Goal: Task Accomplishment & Management: Manage account settings

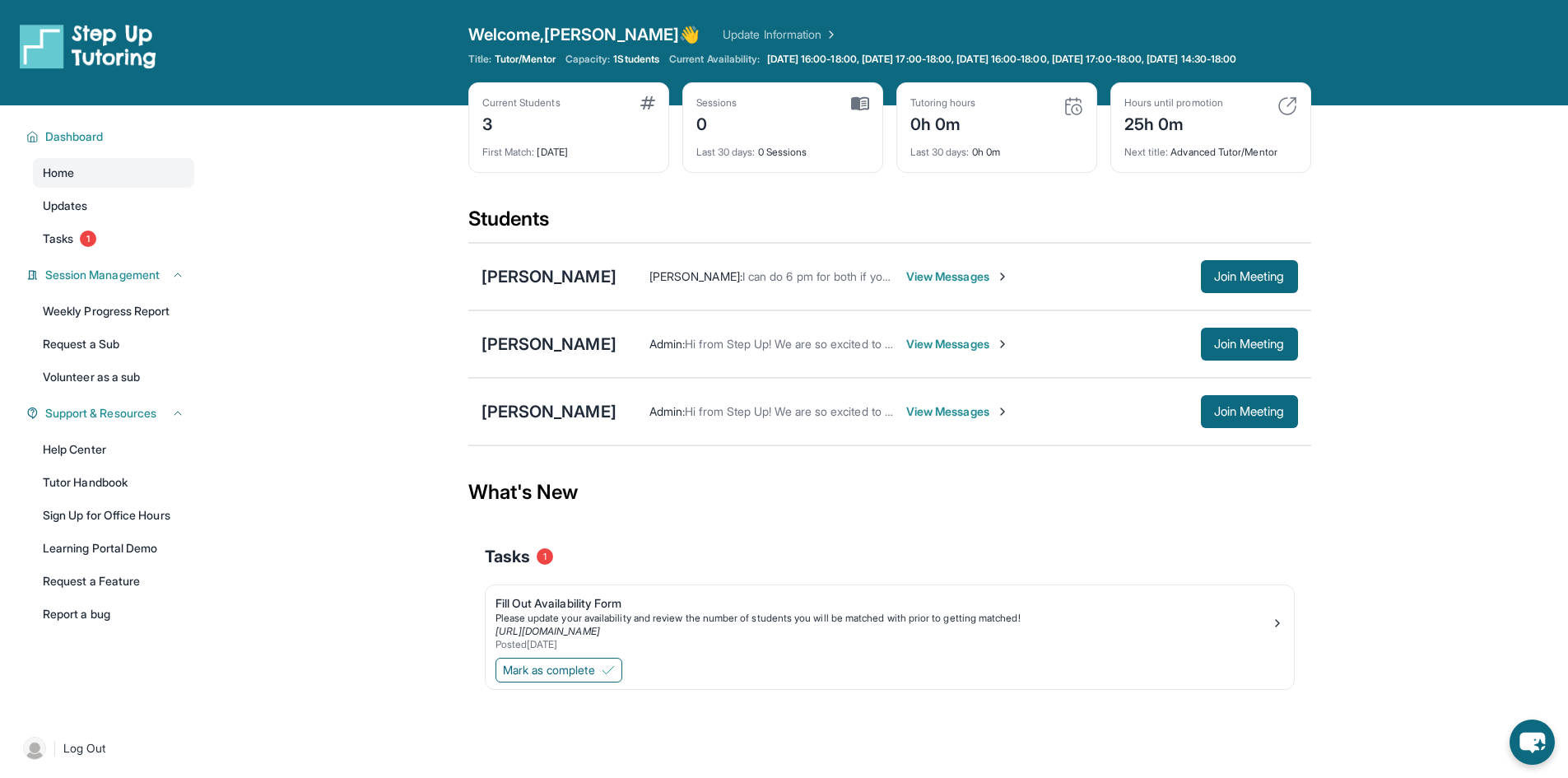
click at [939, 420] on span "View Messages" at bounding box center [957, 412] width 103 height 17
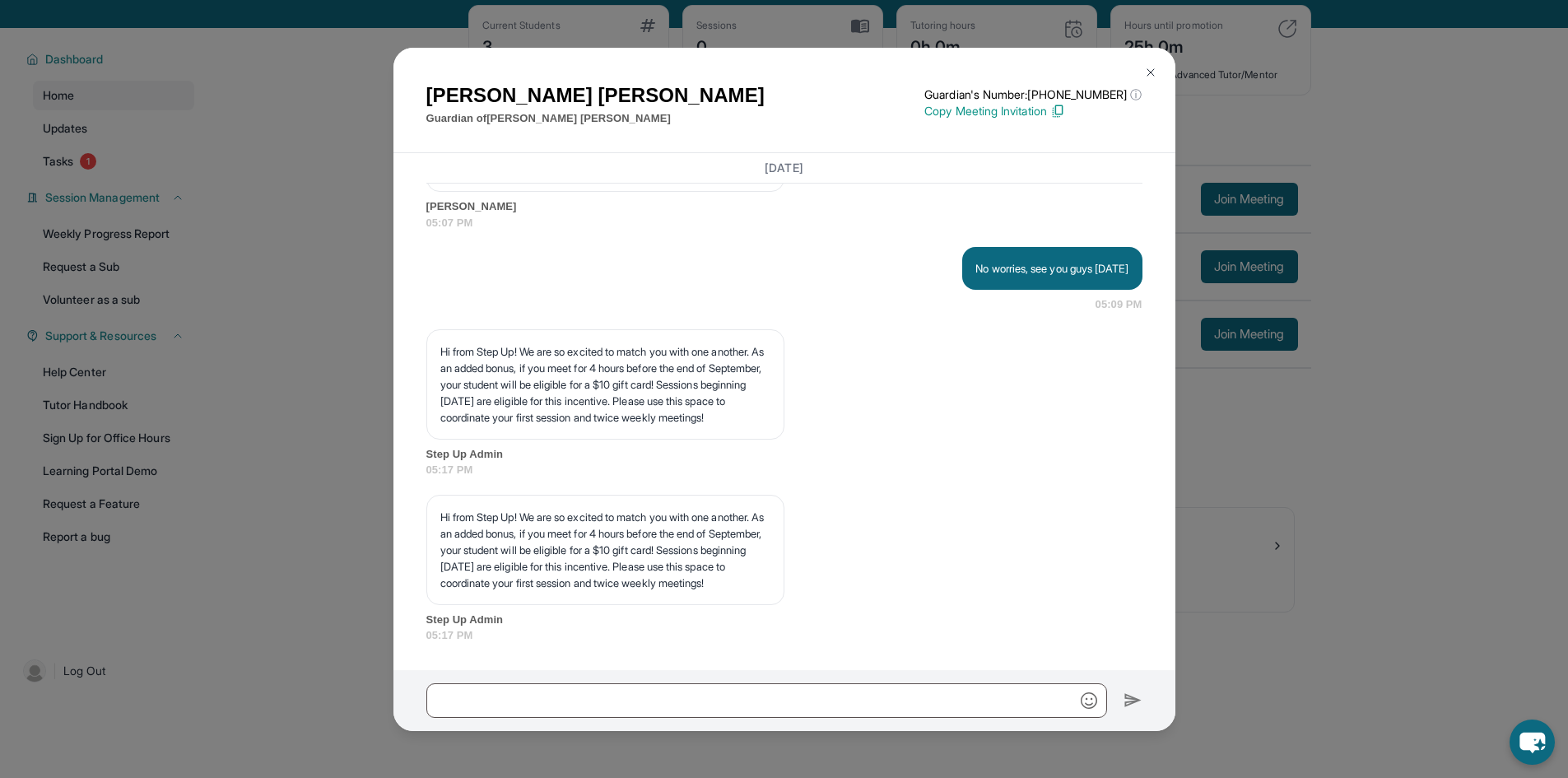
scroll to position [82, 0]
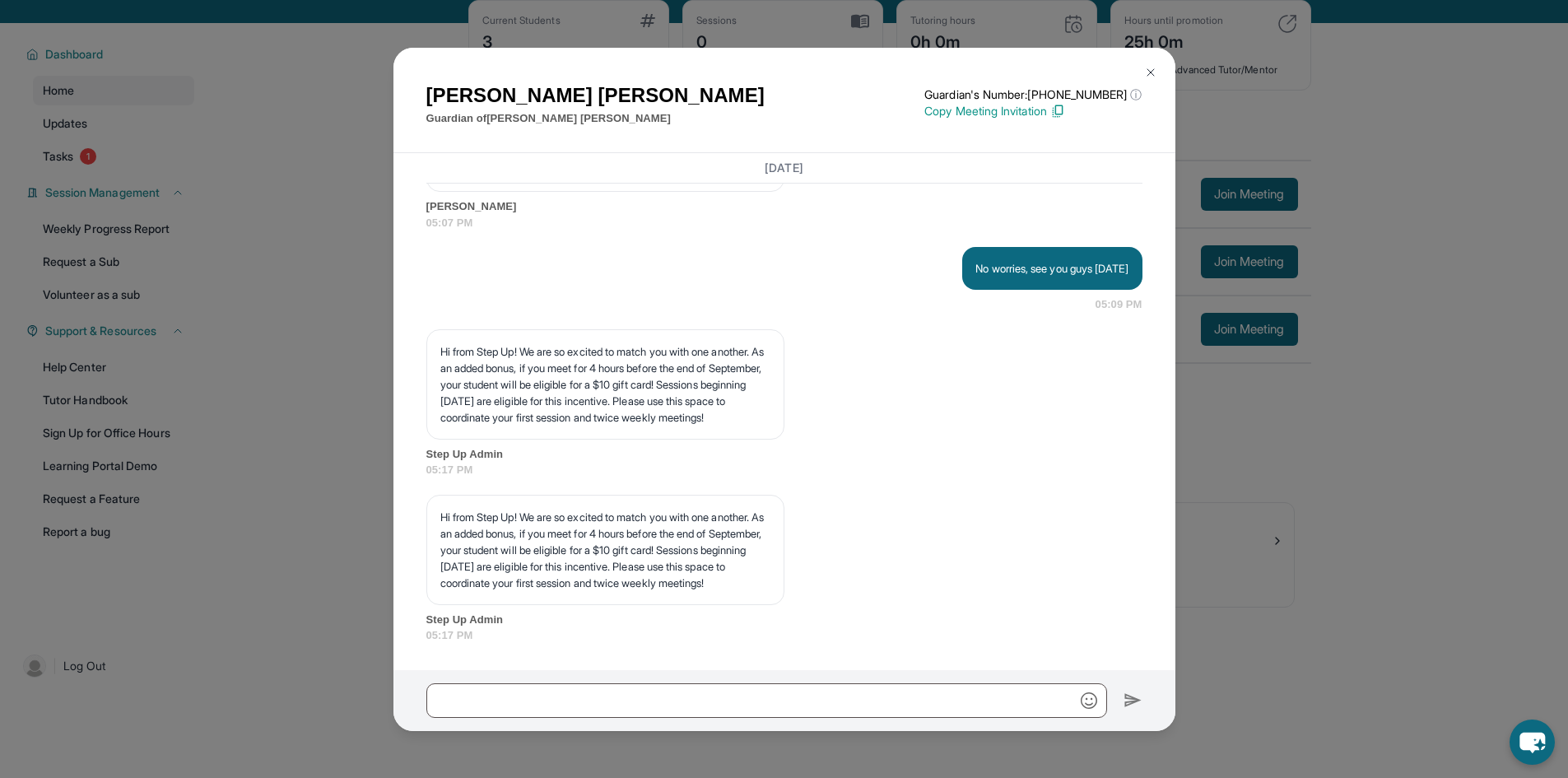
click at [1150, 71] on img at bounding box center [1151, 72] width 13 height 13
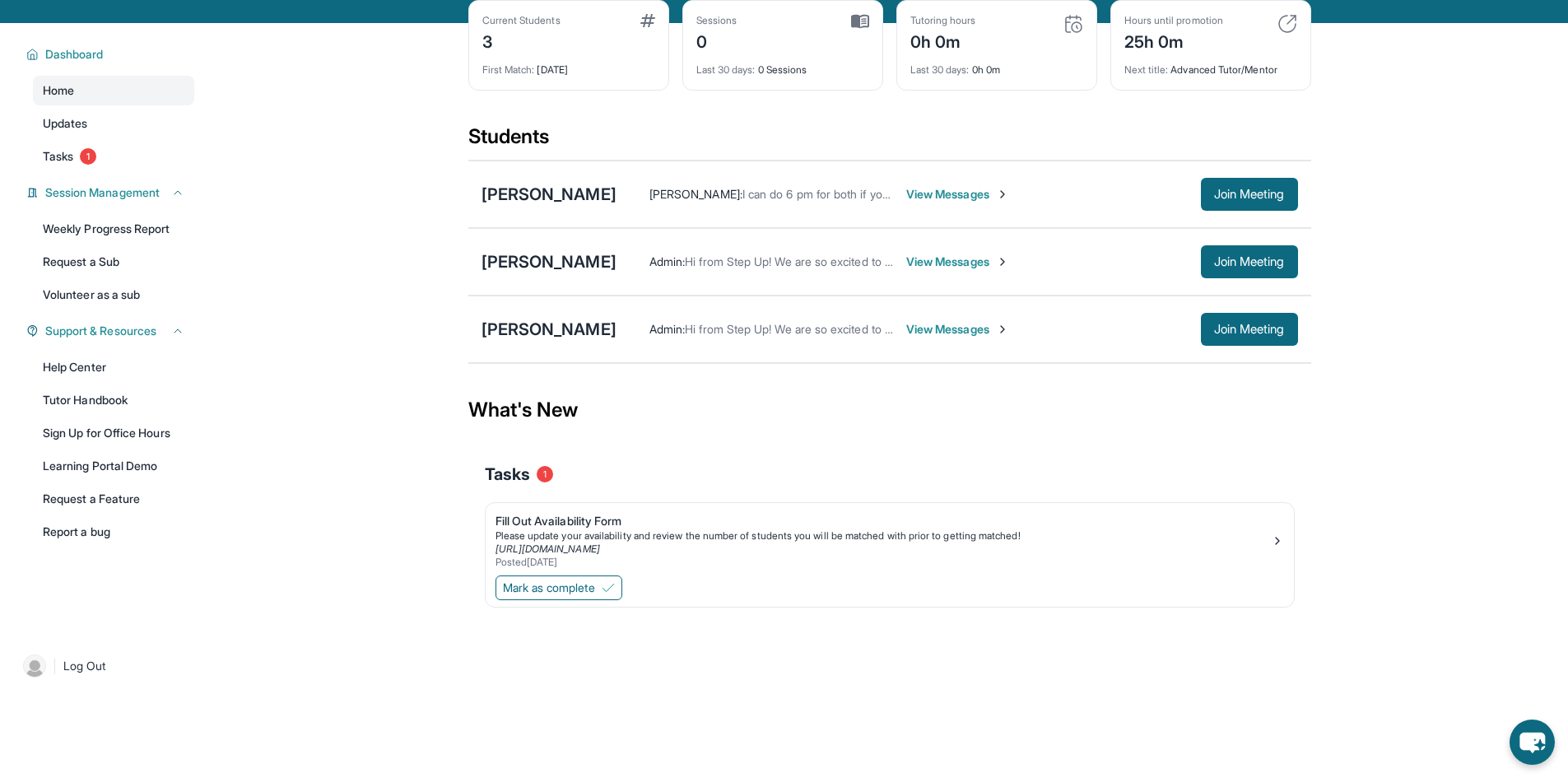
click at [936, 271] on span "View Messages" at bounding box center [957, 262] width 103 height 17
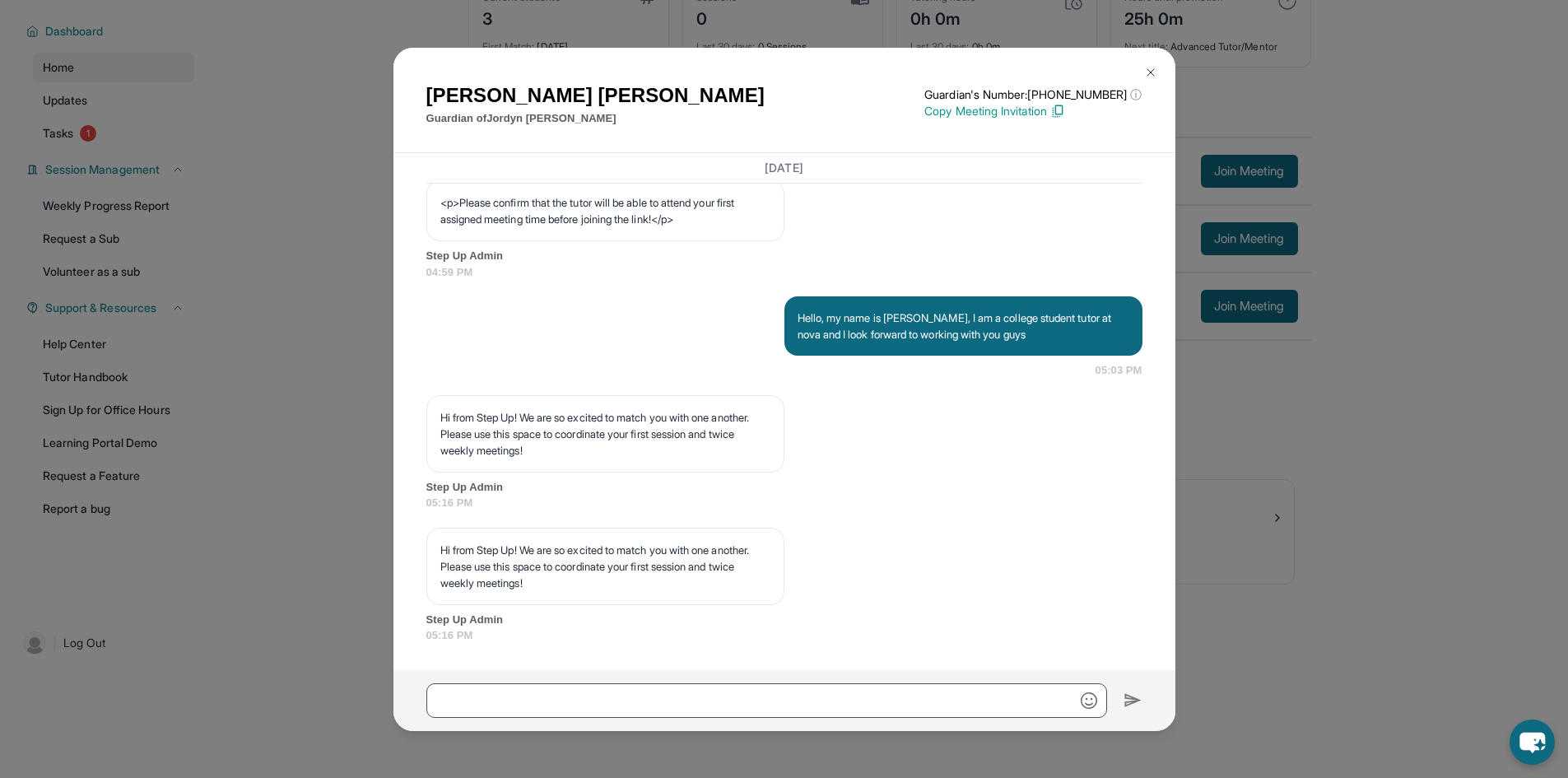
scroll to position [118, 0]
click at [1157, 67] on img at bounding box center [1151, 72] width 13 height 13
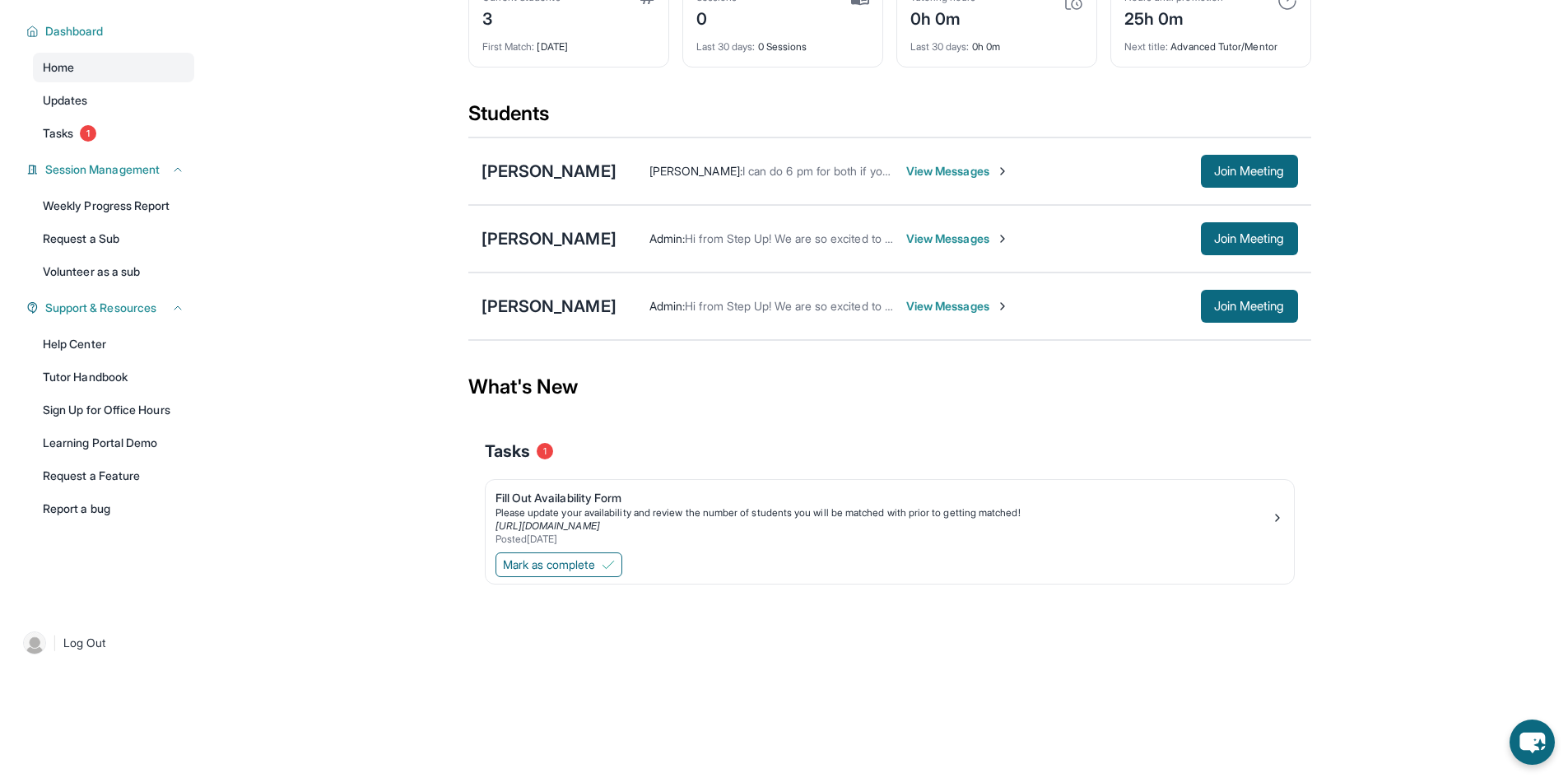
click at [943, 167] on span "View Messages" at bounding box center [957, 171] width 103 height 17
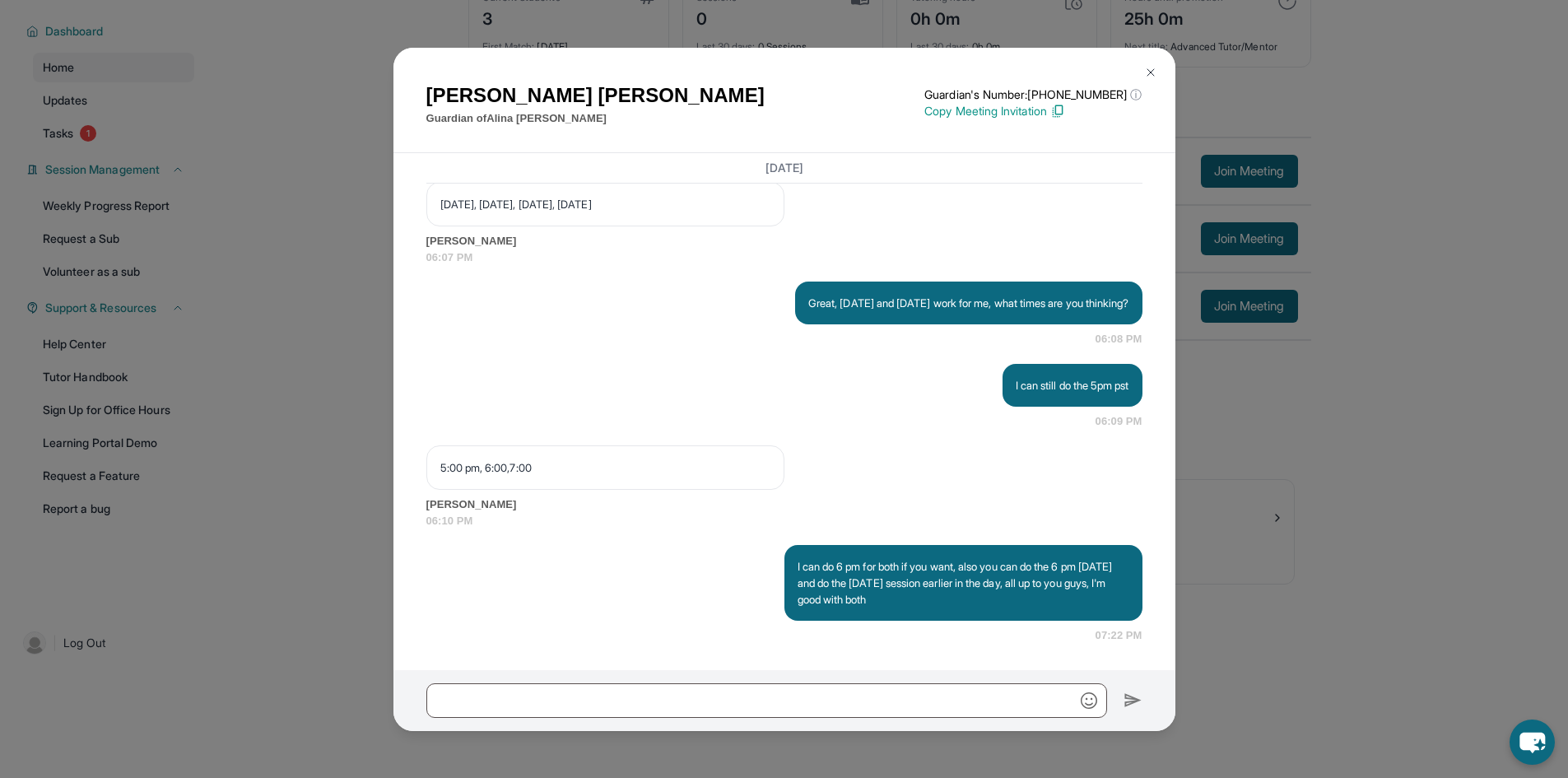
scroll to position [2464, 0]
click at [1150, 70] on img at bounding box center [1151, 72] width 13 height 13
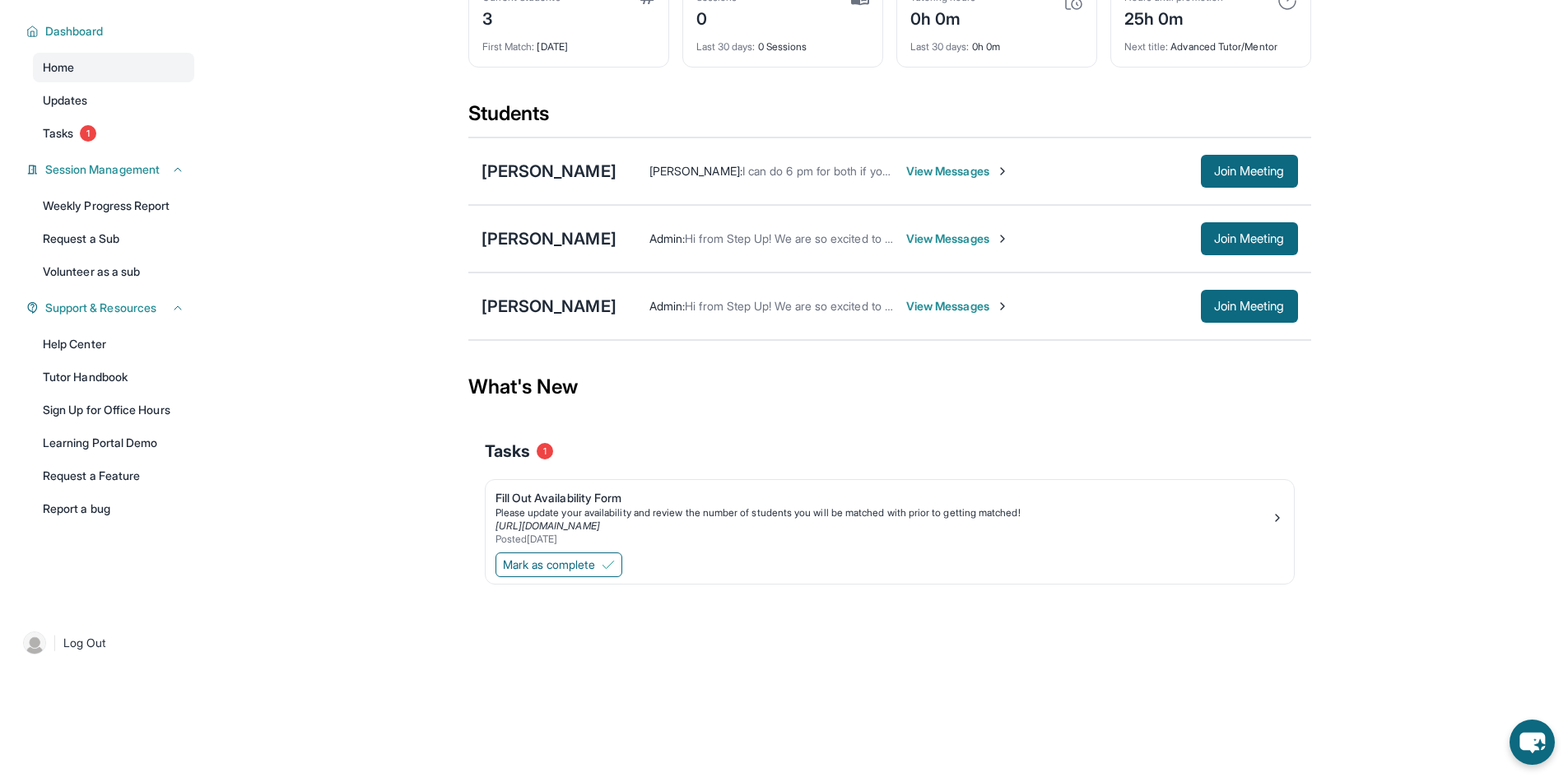
click at [955, 241] on span "View Messages" at bounding box center [957, 239] width 103 height 17
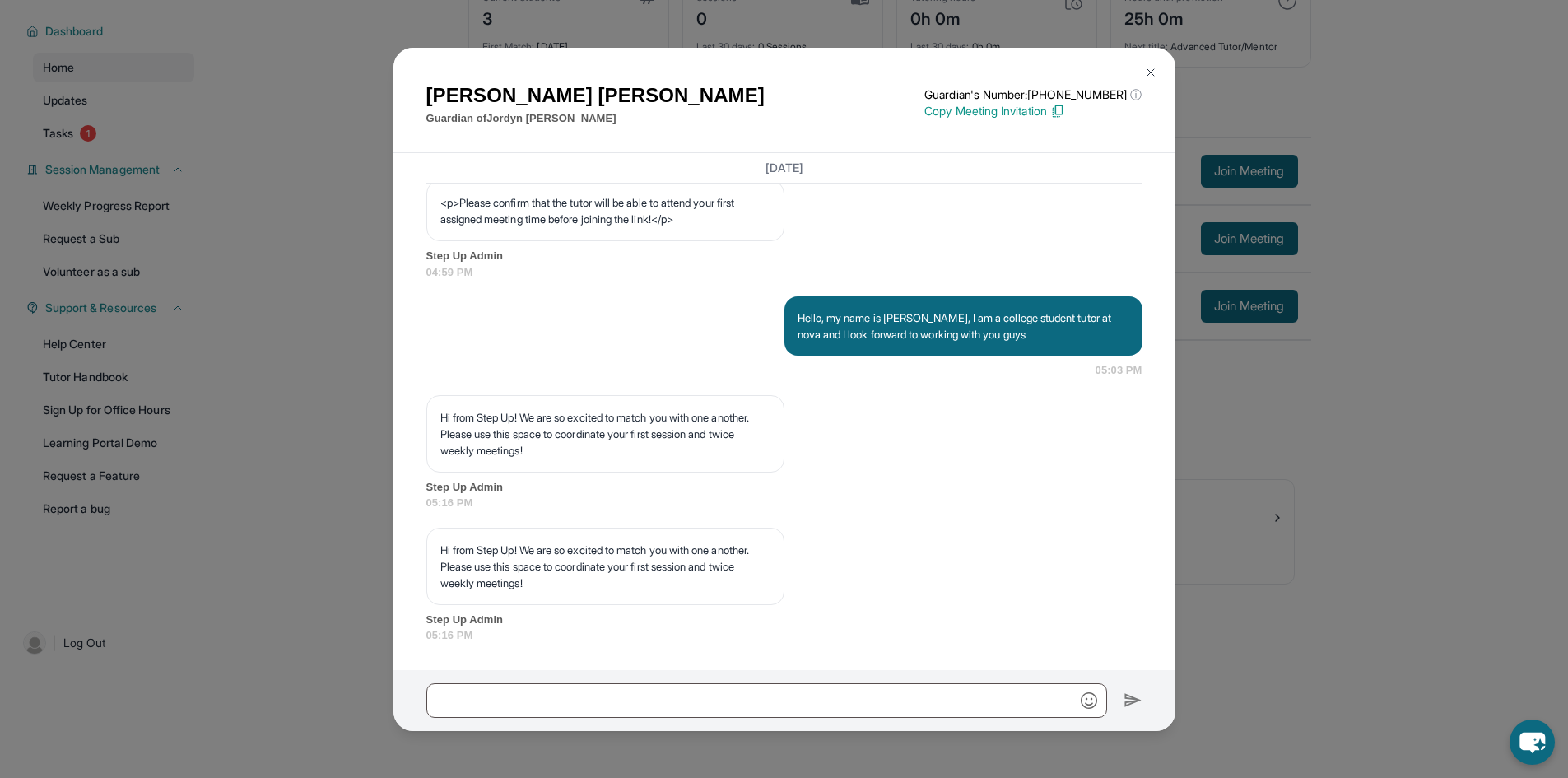
scroll to position [1109, 0]
click at [1138, 72] on button at bounding box center [1150, 72] width 33 height 33
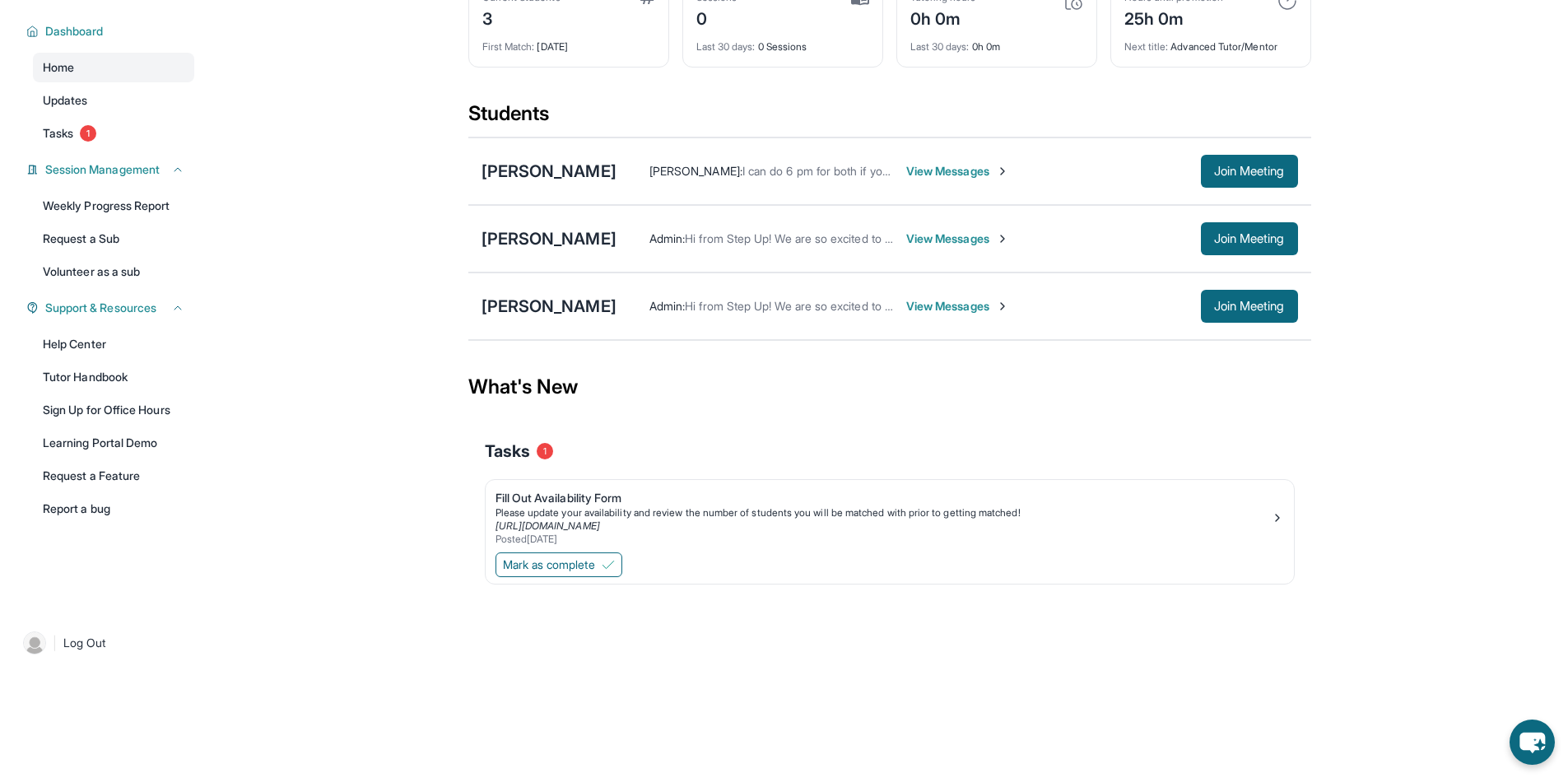
click at [940, 304] on span "View Messages" at bounding box center [957, 306] width 103 height 17
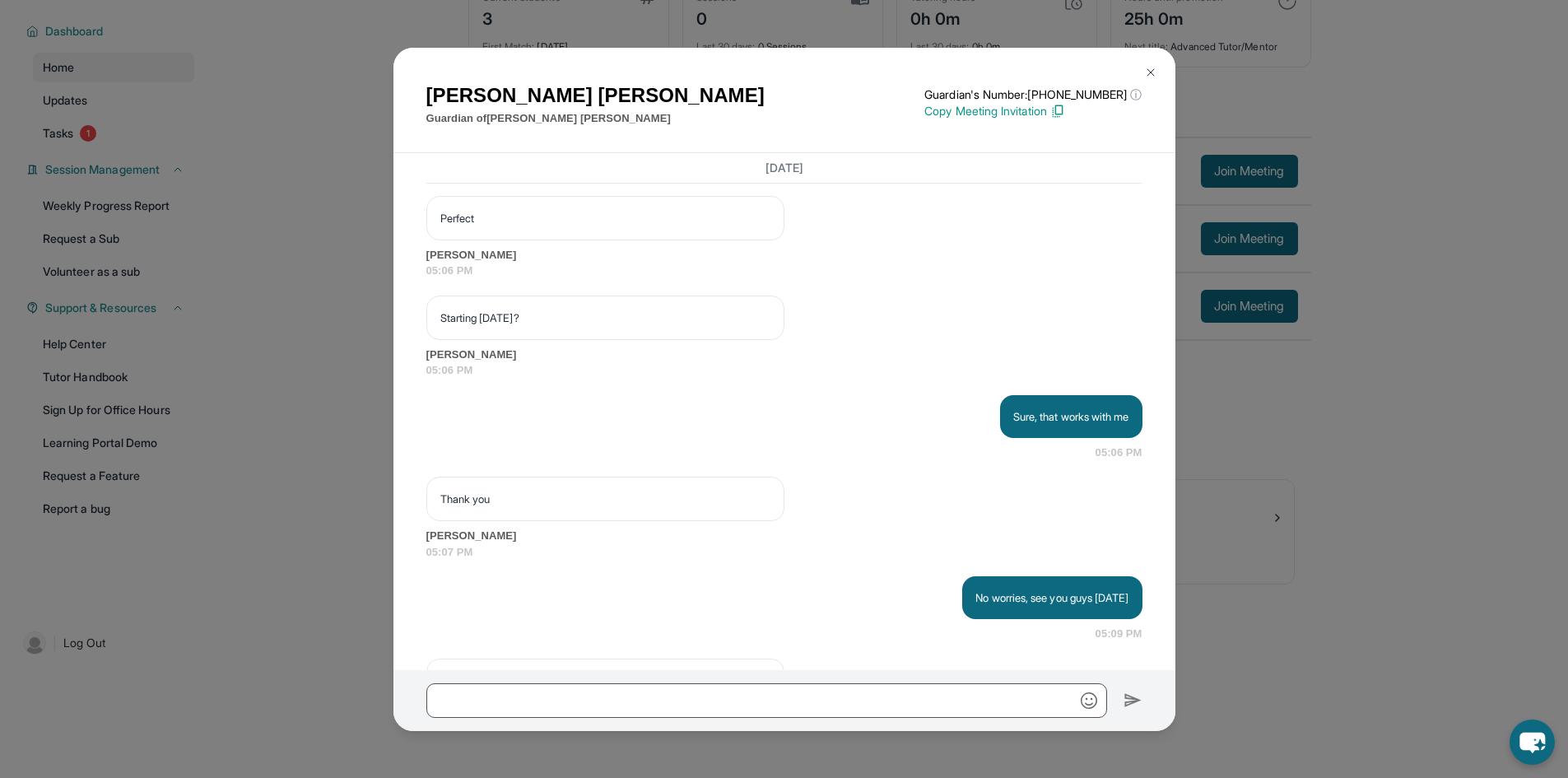
scroll to position [2330, 0]
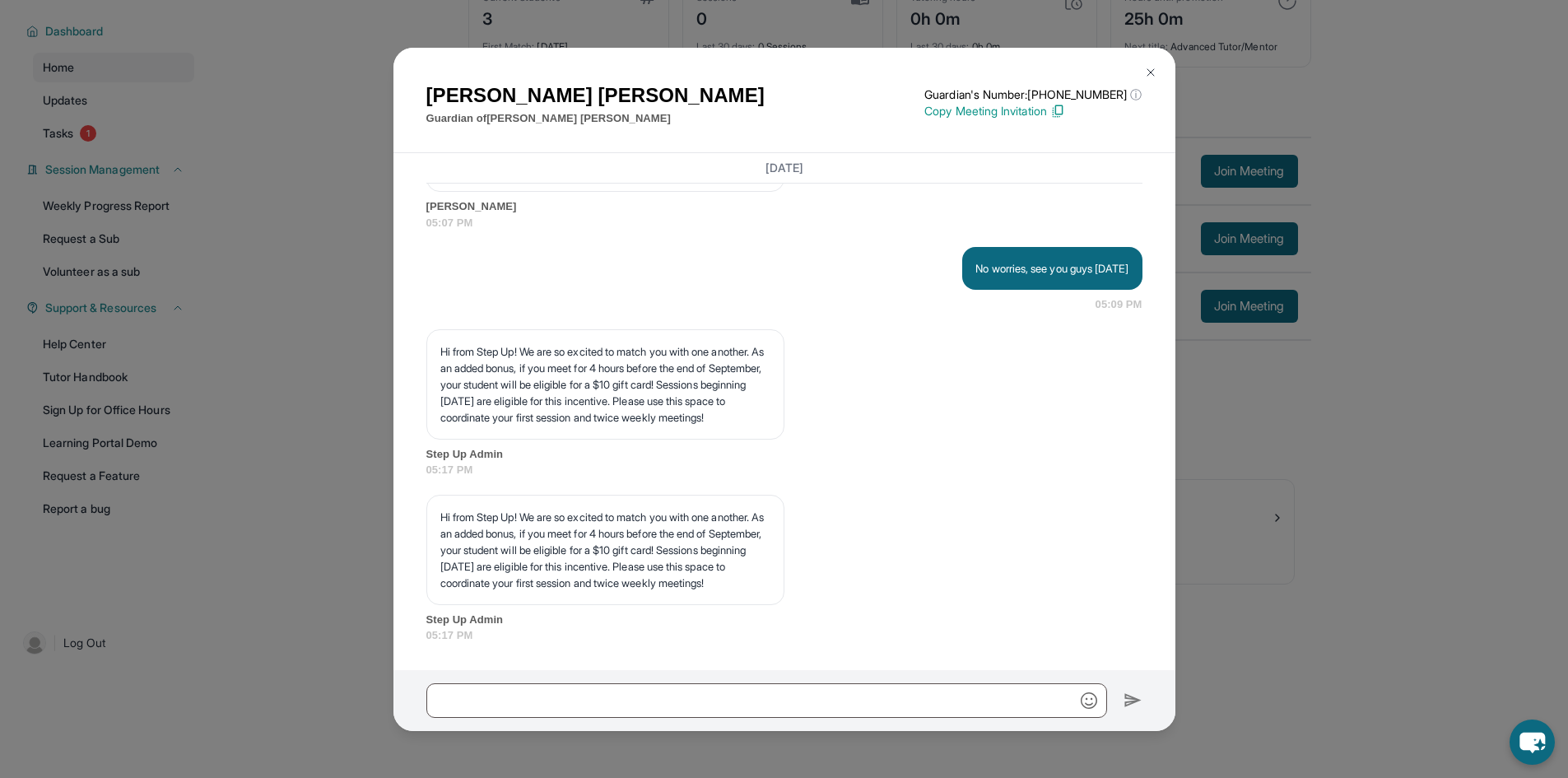
click at [1147, 71] on img at bounding box center [1151, 72] width 13 height 13
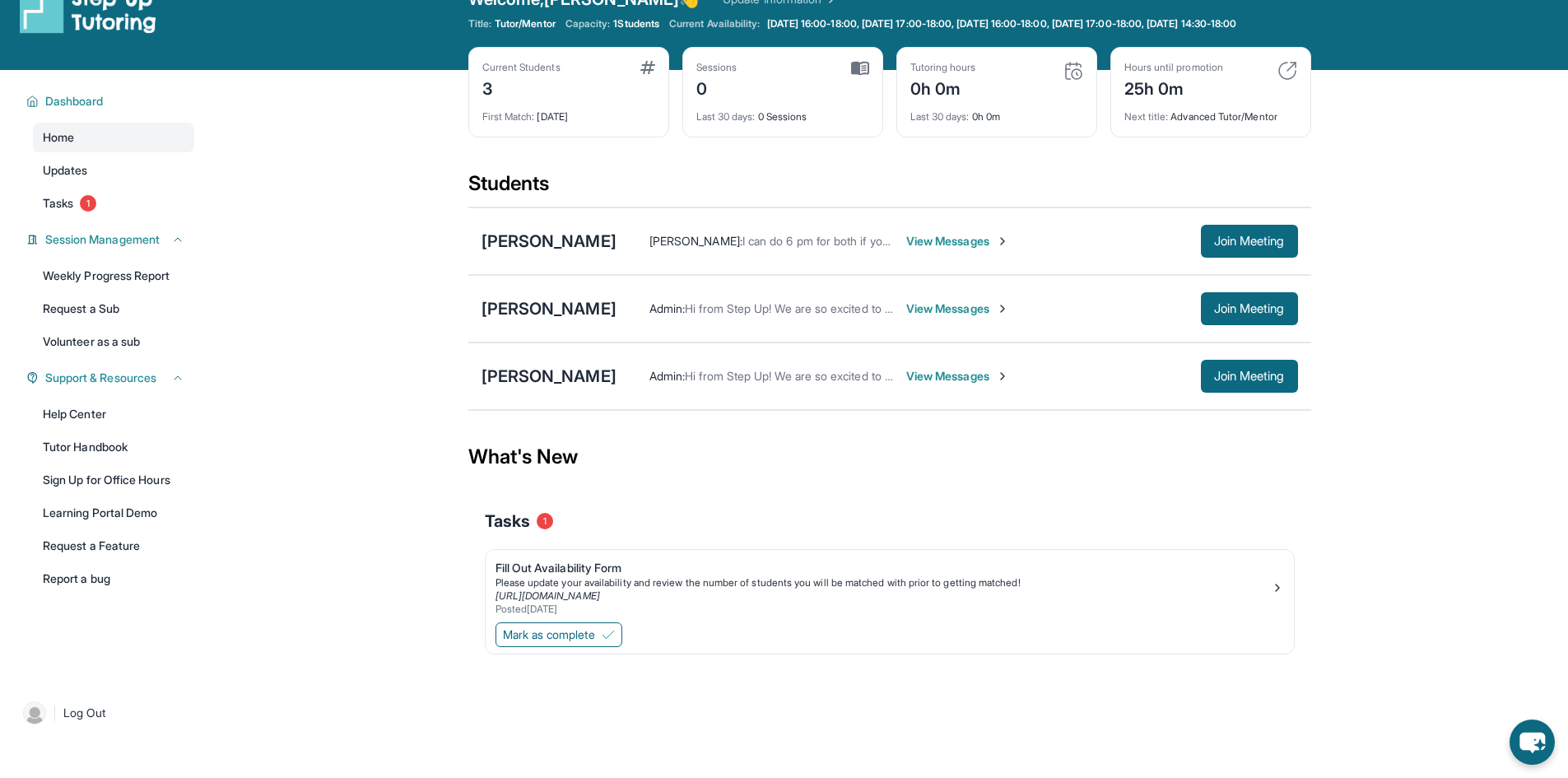
scroll to position [0, 0]
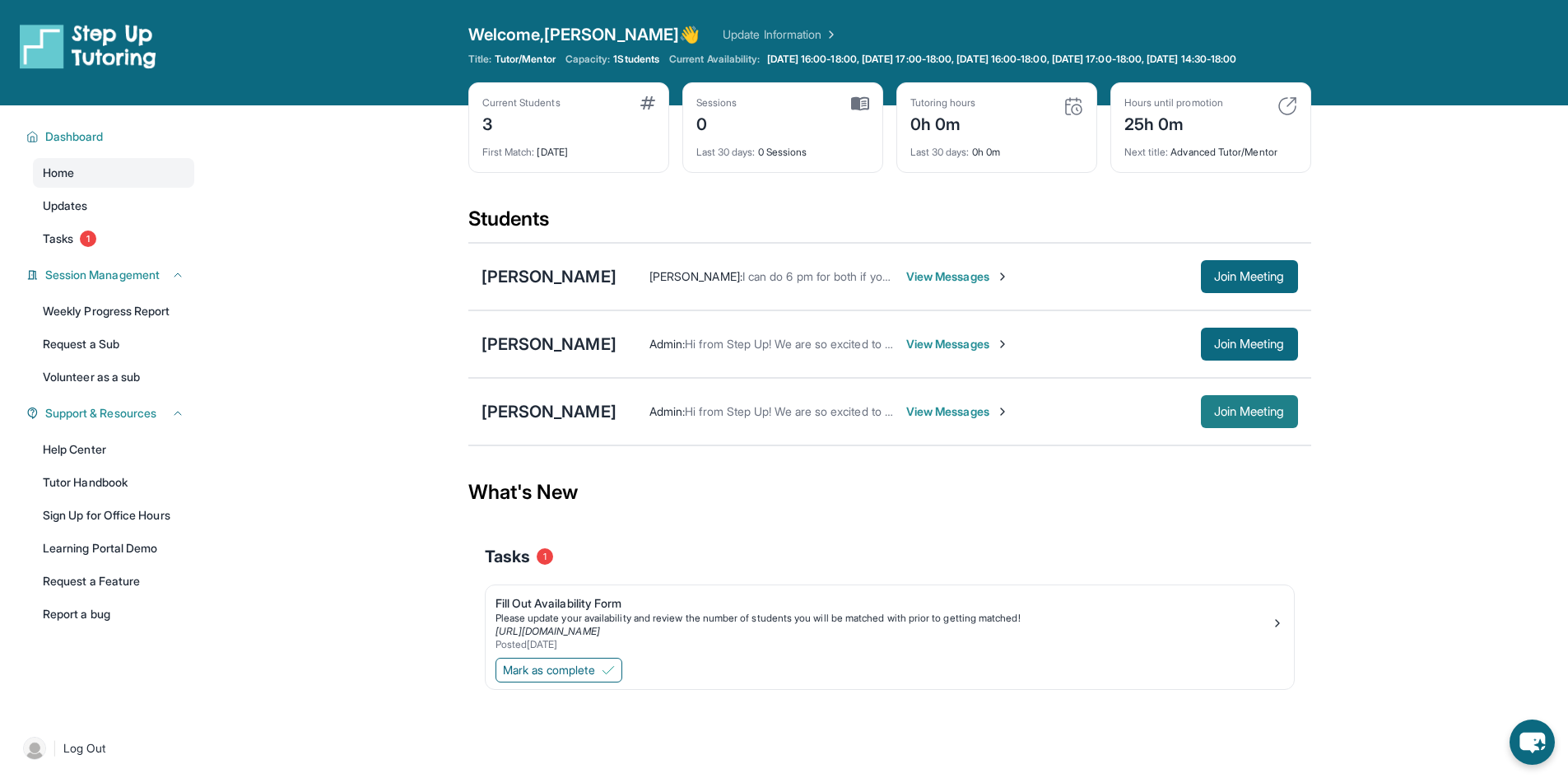
click at [1214, 417] on span "Join Meeting" at bounding box center [1249, 412] width 71 height 10
click at [564, 423] on div "[PERSON_NAME]" at bounding box center [549, 411] width 135 height 23
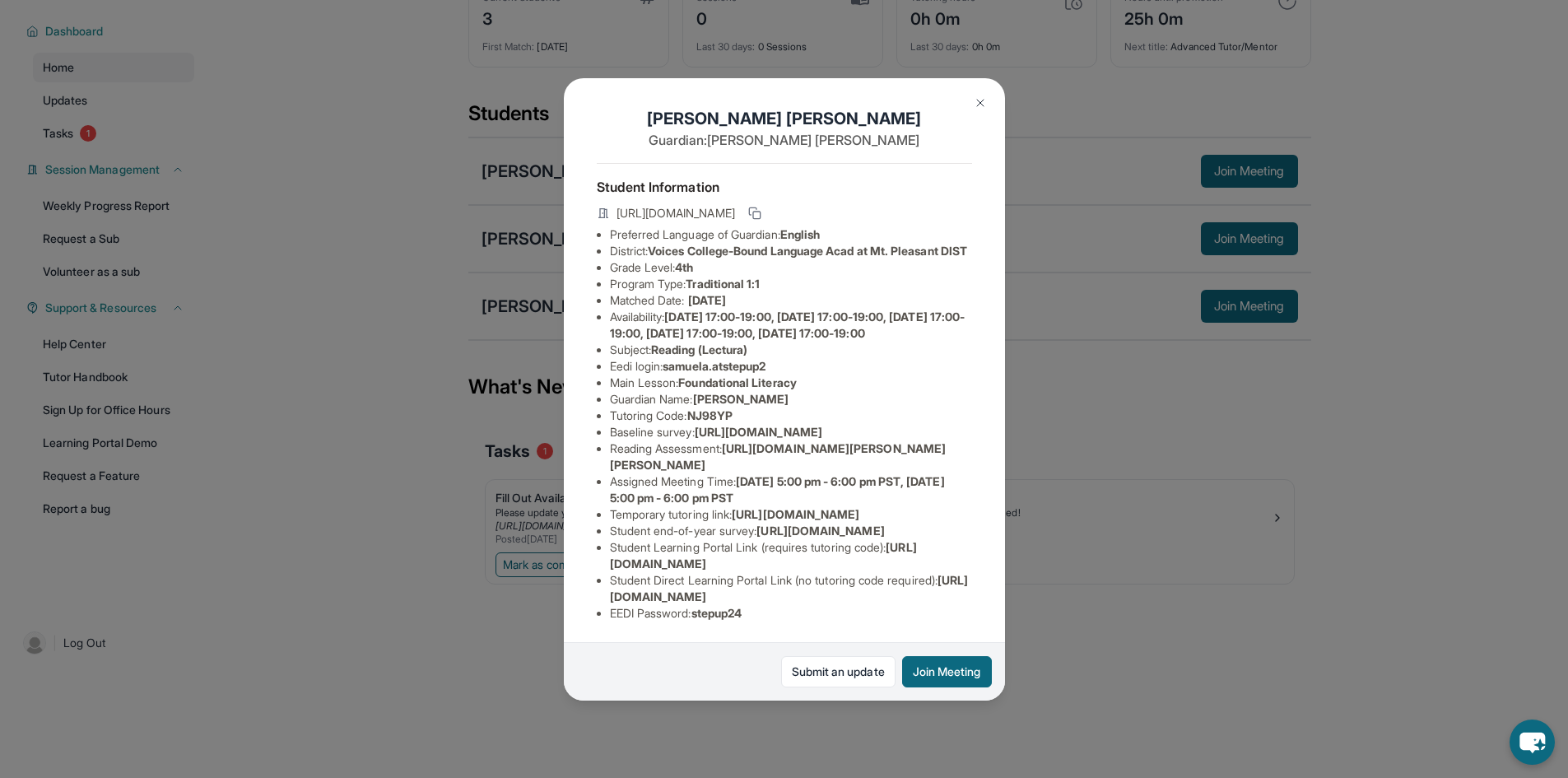
scroll to position [62, 0]
click at [708, 375] on span "Foundational Literacy" at bounding box center [736, 382] width 117 height 14
drag, startPoint x: 708, startPoint y: 371, endPoint x: 783, endPoint y: 369, distance: 75.0
click at [783, 375] on span "Foundational Literacy" at bounding box center [736, 382] width 117 height 14
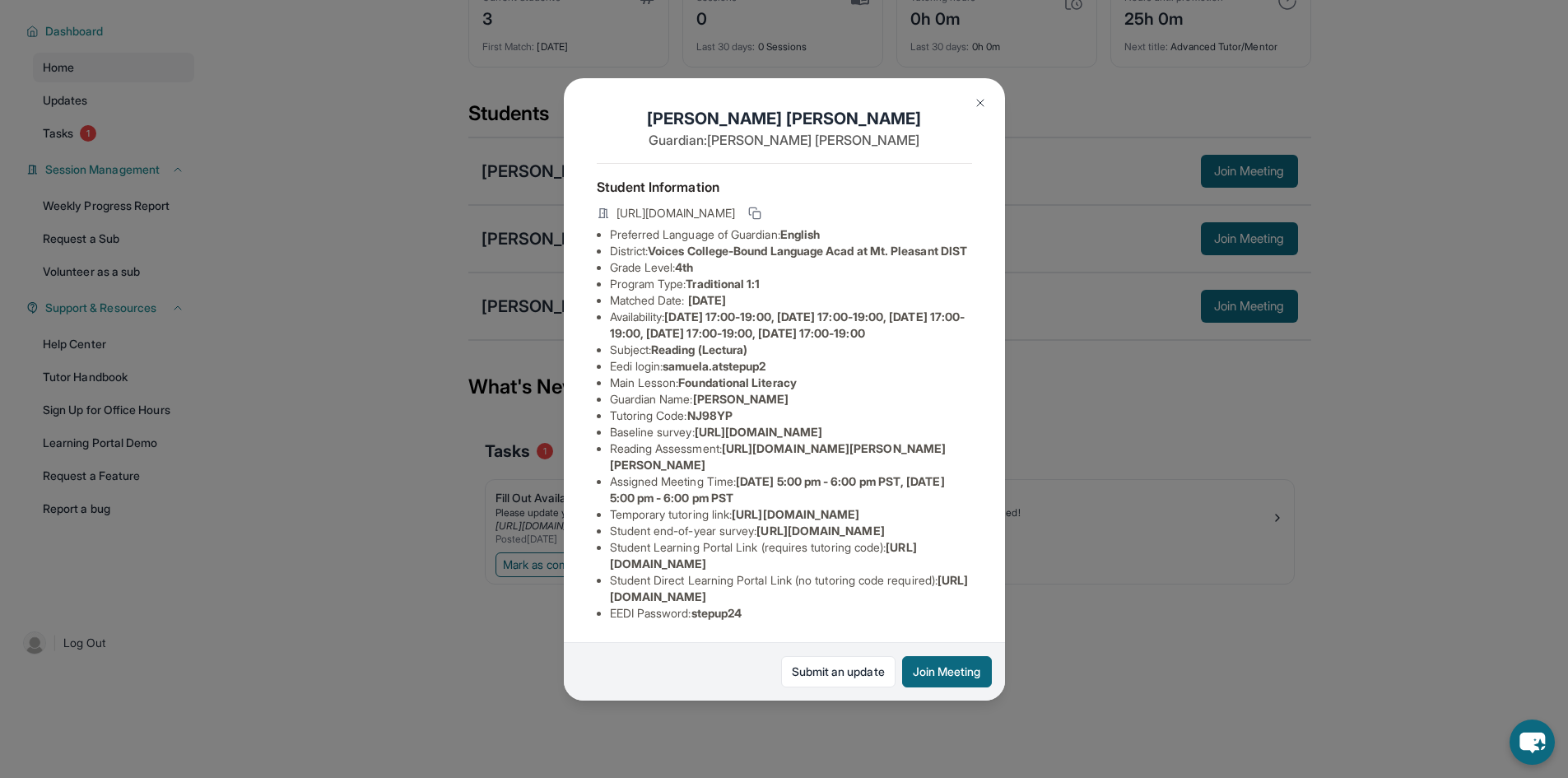
click at [732, 507] on span "https://www.thelessonspace.com/space/819f09a9-1b1d-412c-b48a-388ff77cfdf2/" at bounding box center [795, 514] width 127 height 14
drag, startPoint x: 618, startPoint y: 505, endPoint x: 752, endPoint y: 514, distance: 134.3
click at [752, 514] on span "https://www.thelessonspace.com/space/819f09a9-1b1d-412c-b48a-388ff77cfdf2/" at bounding box center [795, 514] width 127 height 14
copy span "https://www.thelessonspace.com/space/819f09a9-1b1d-412c-b48a-388ff77cfdf2/"
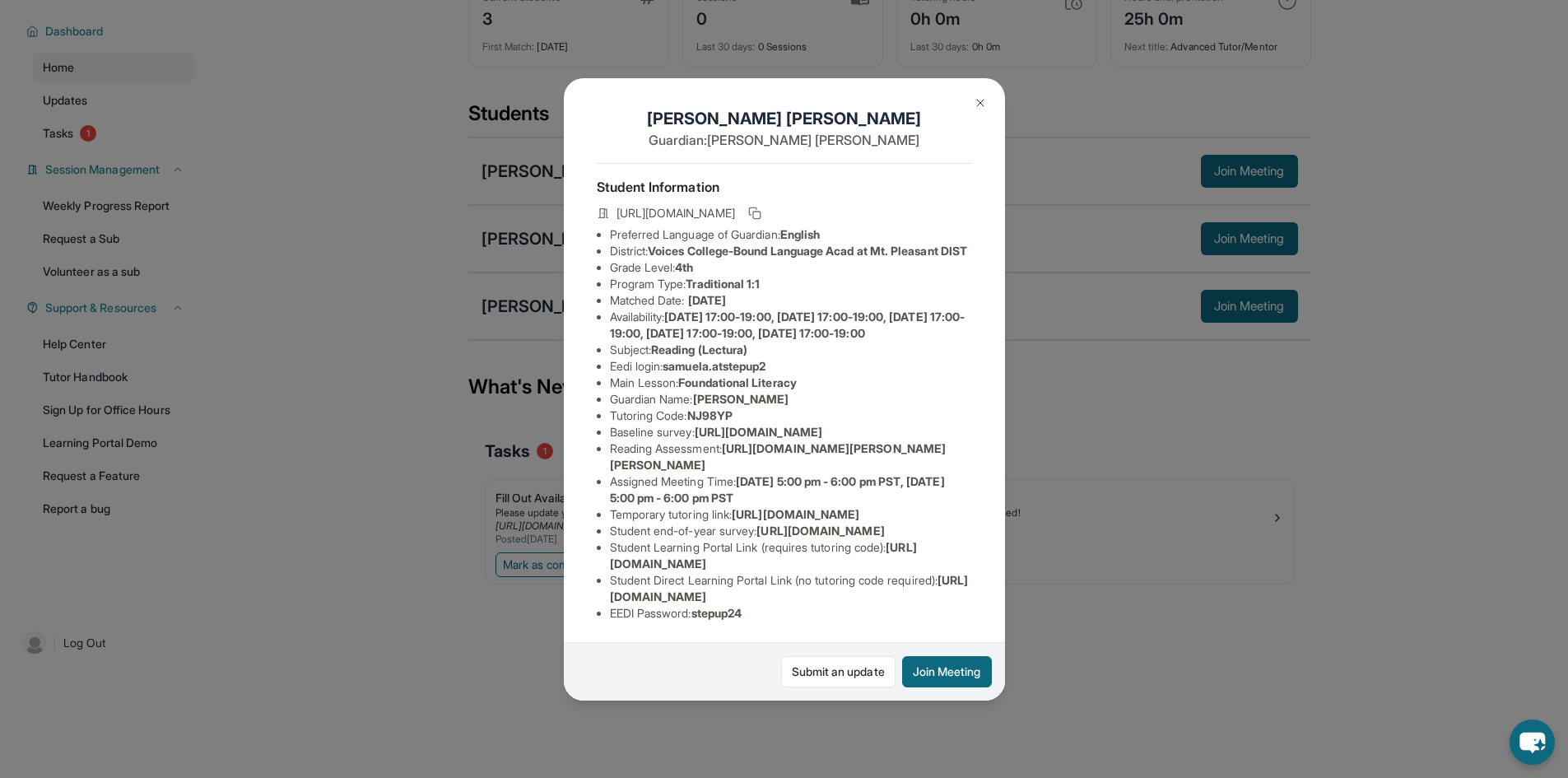
click at [980, 102] on img at bounding box center [980, 103] width 13 height 13
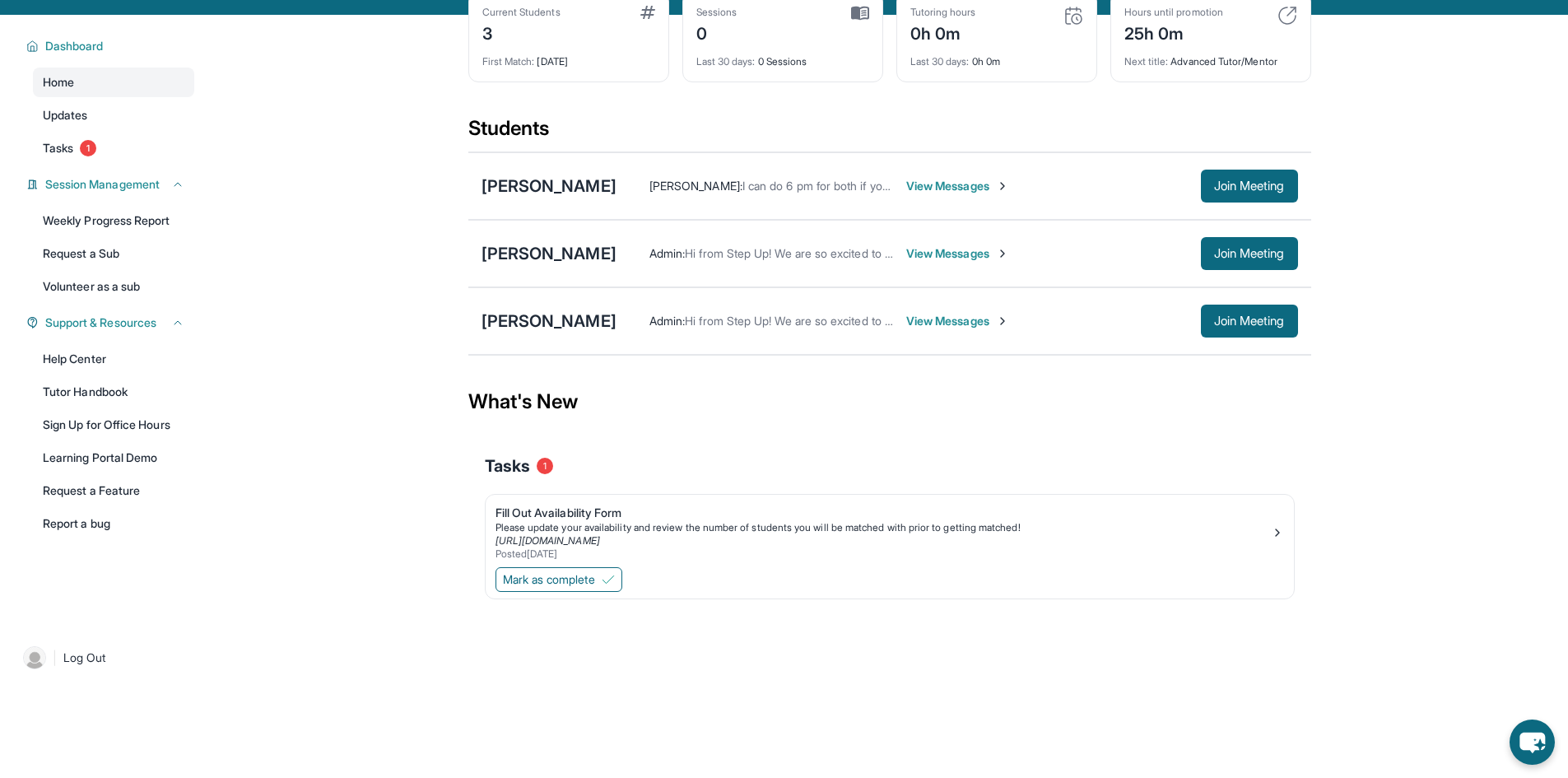
scroll to position [118, 0]
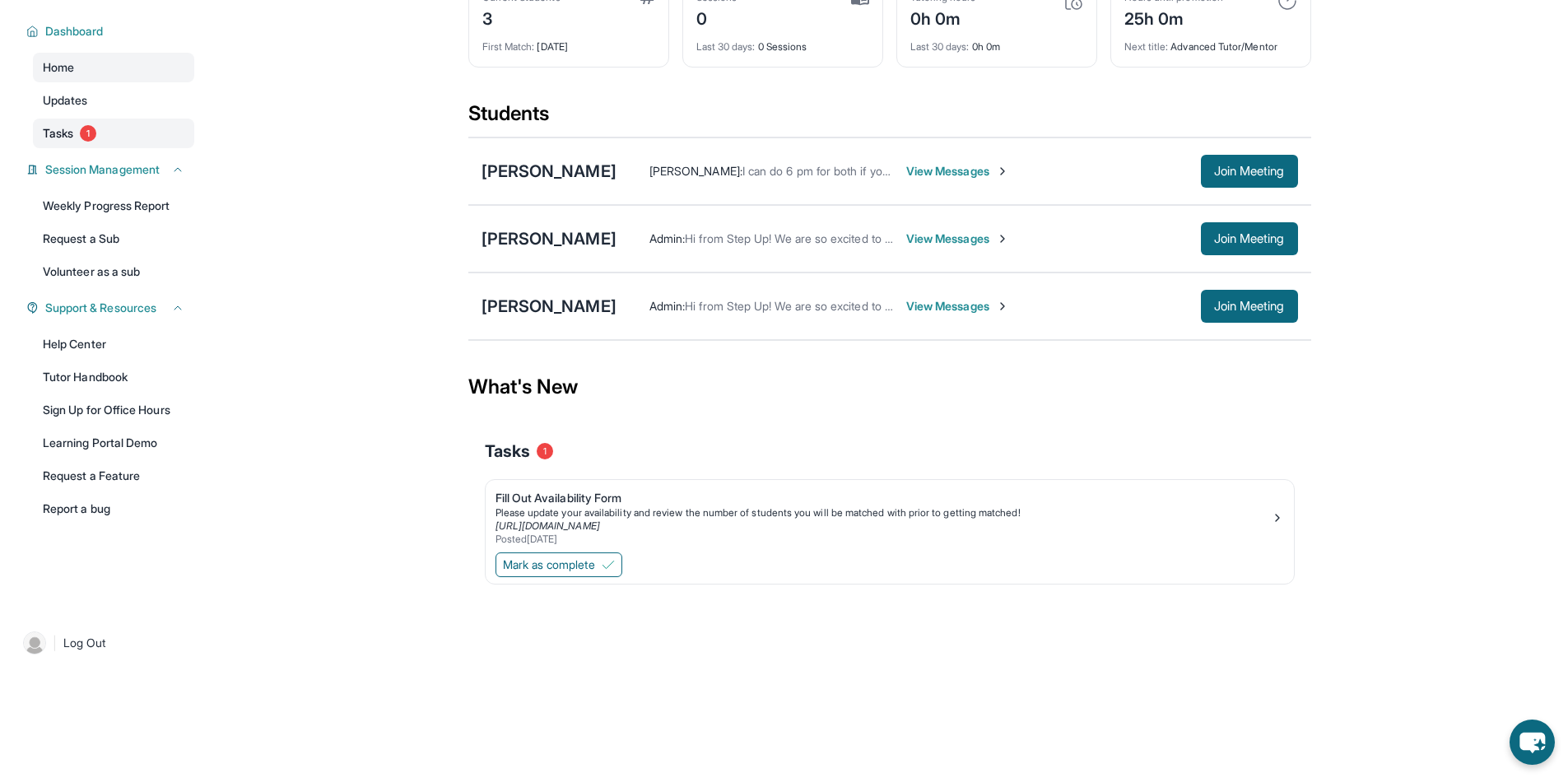
click at [90, 132] on span "1" at bounding box center [88, 133] width 17 height 17
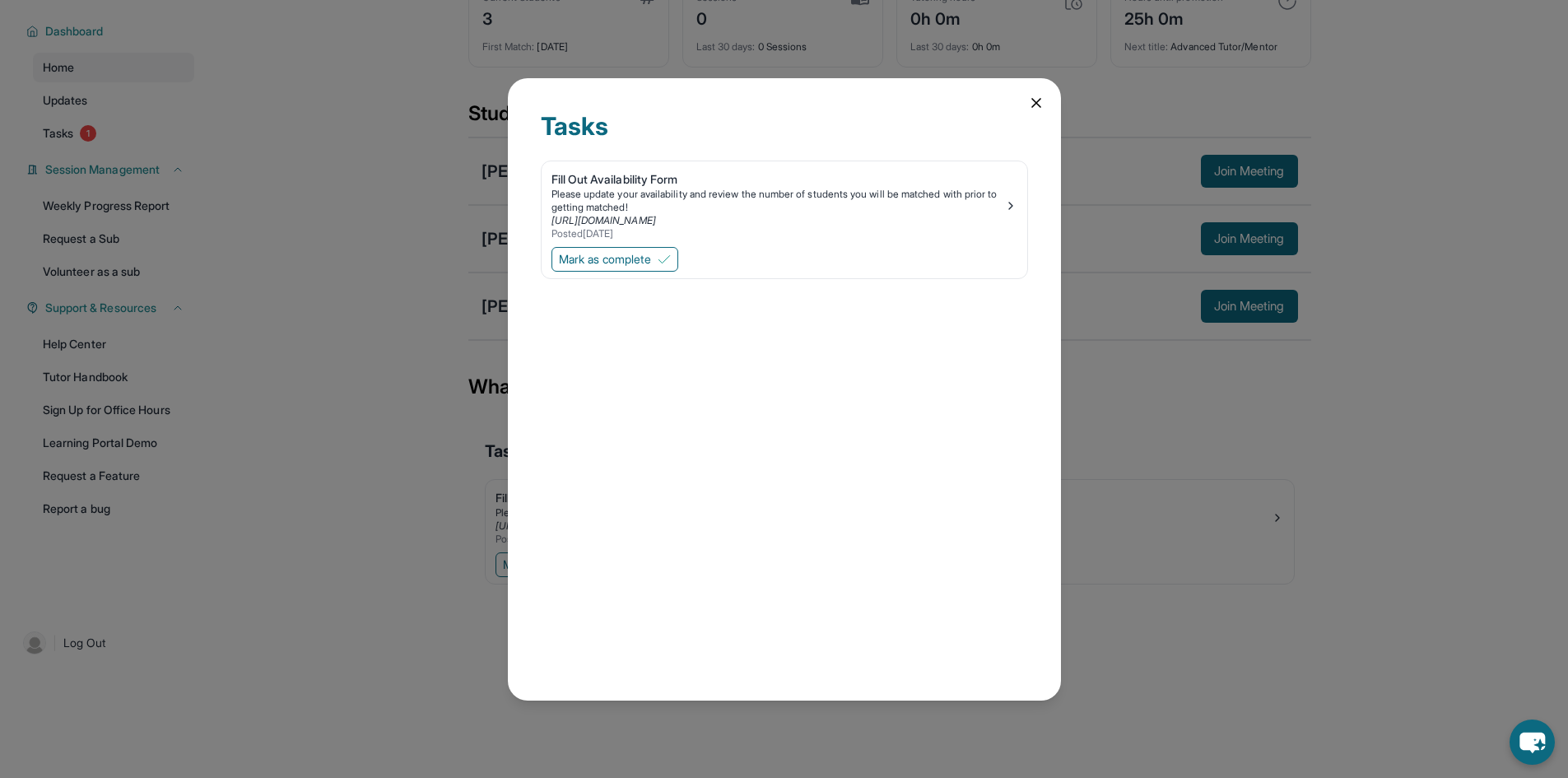
click at [1030, 105] on icon at bounding box center [1036, 103] width 17 height 17
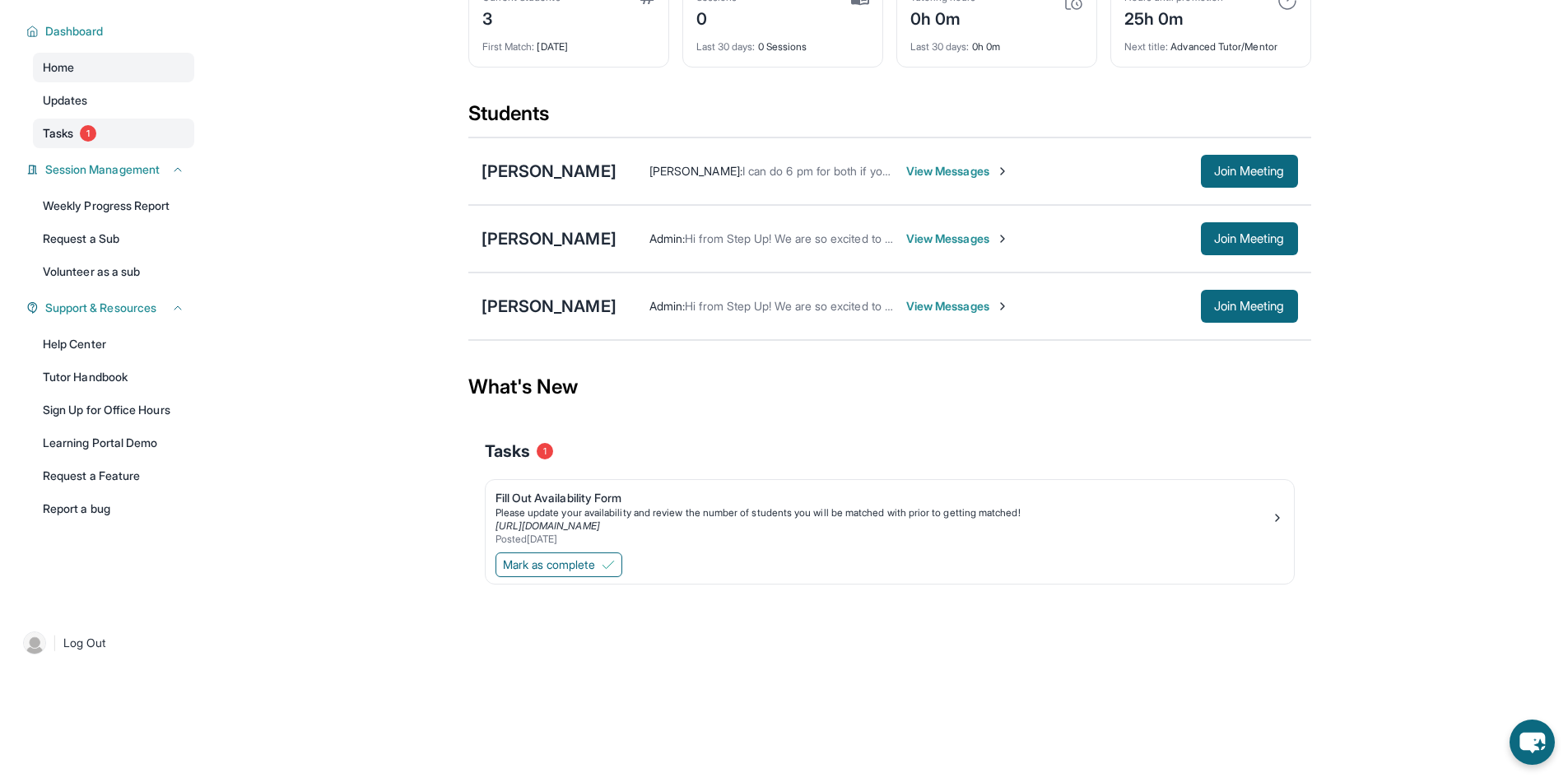
click at [105, 146] on link "Tasks 1" at bounding box center [112, 133] width 161 height 30
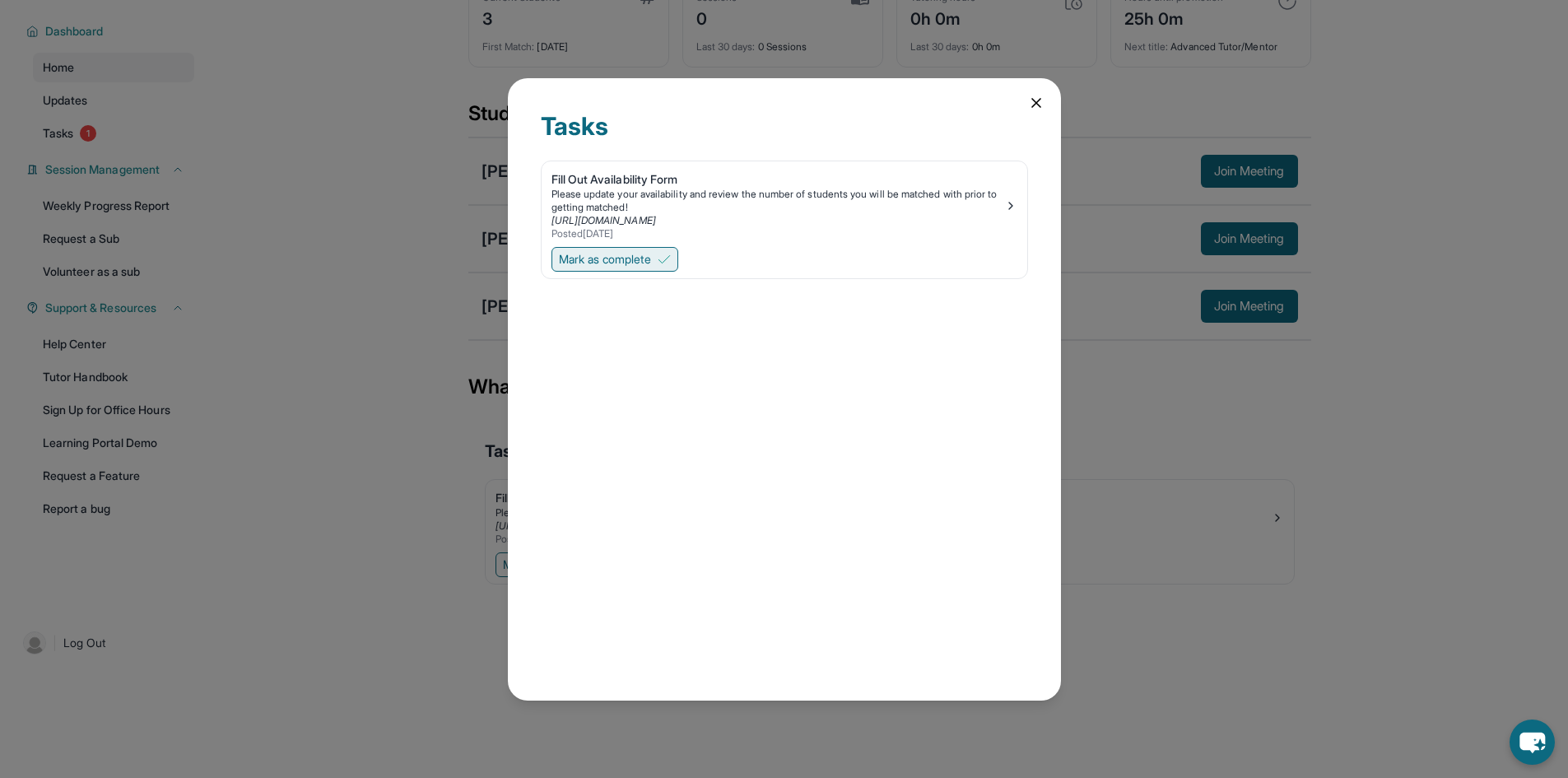
click at [580, 254] on span "Mark as complete" at bounding box center [604, 259] width 92 height 17
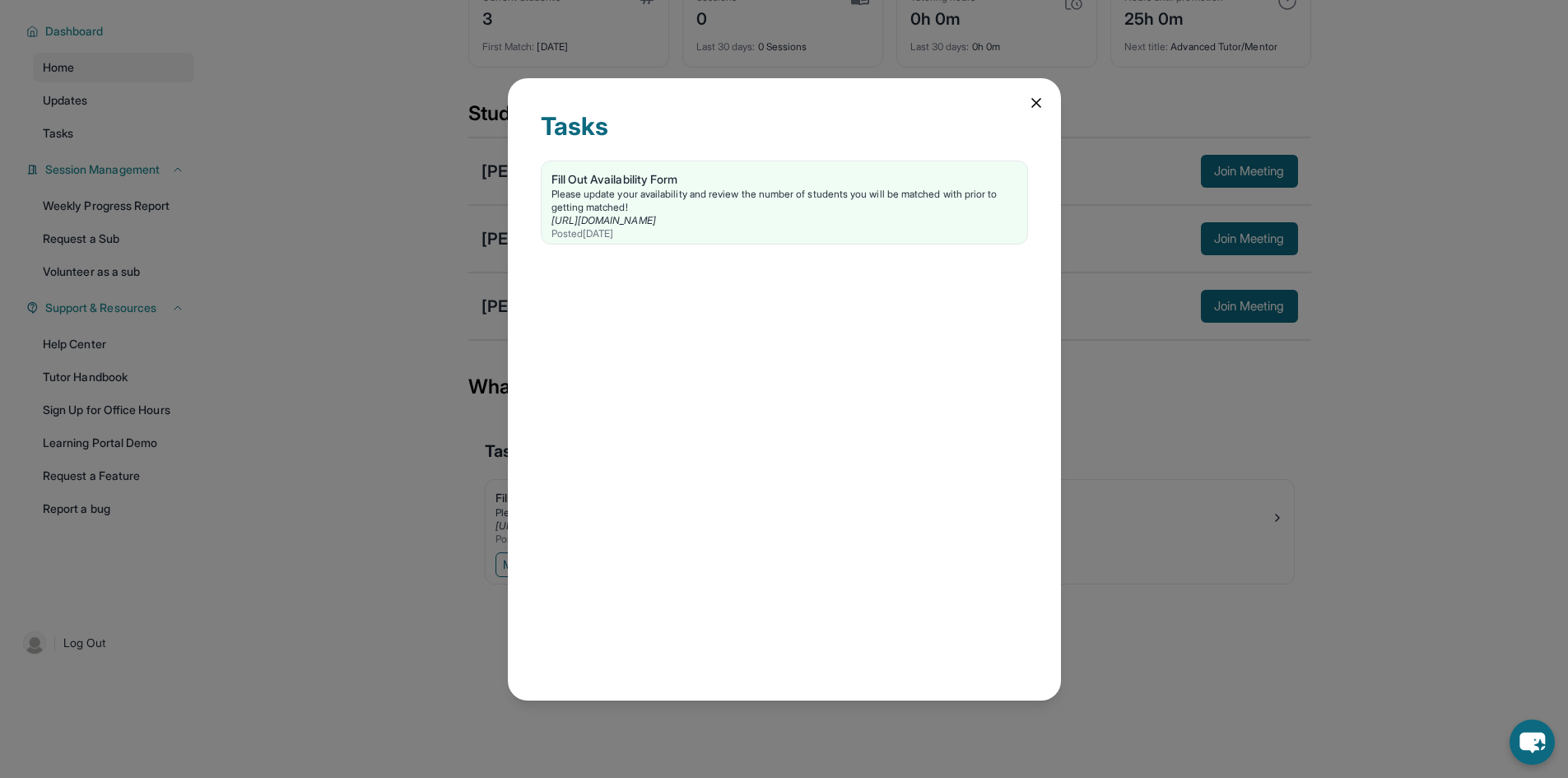
click at [1028, 107] on icon at bounding box center [1036, 103] width 17 height 17
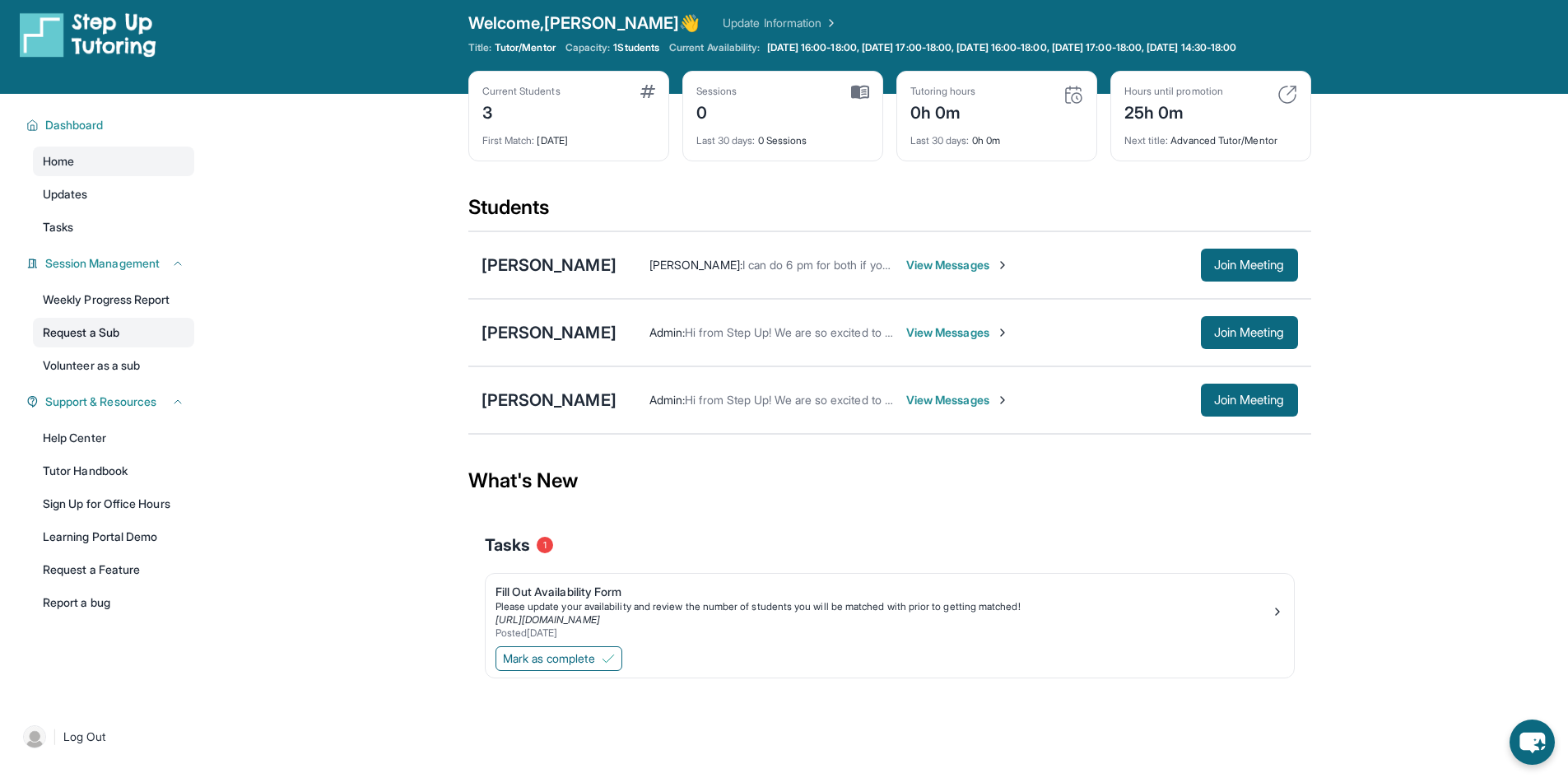
scroll to position [0, 0]
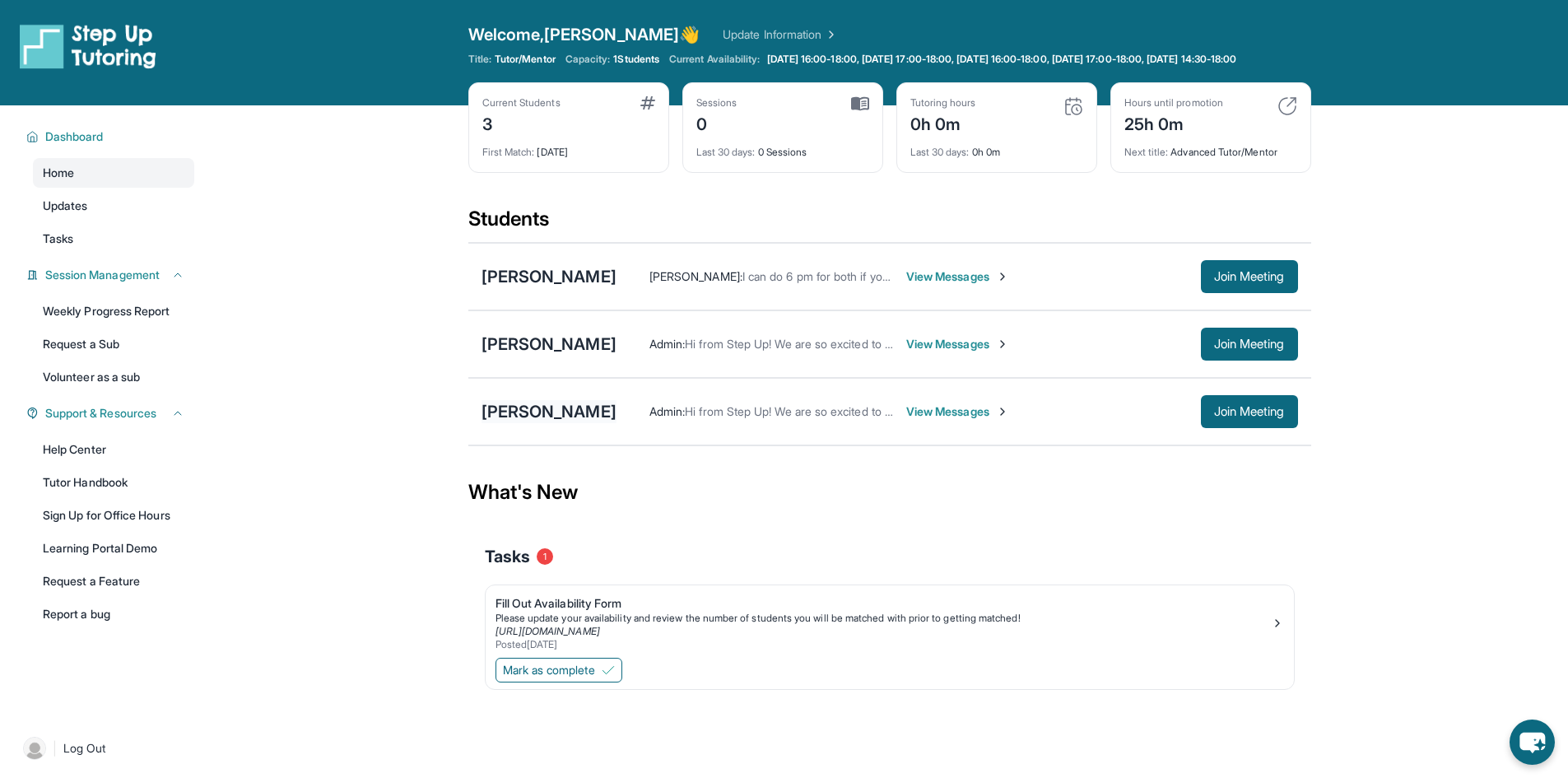
click at [536, 424] on div "[PERSON_NAME]" at bounding box center [549, 411] width 135 height 23
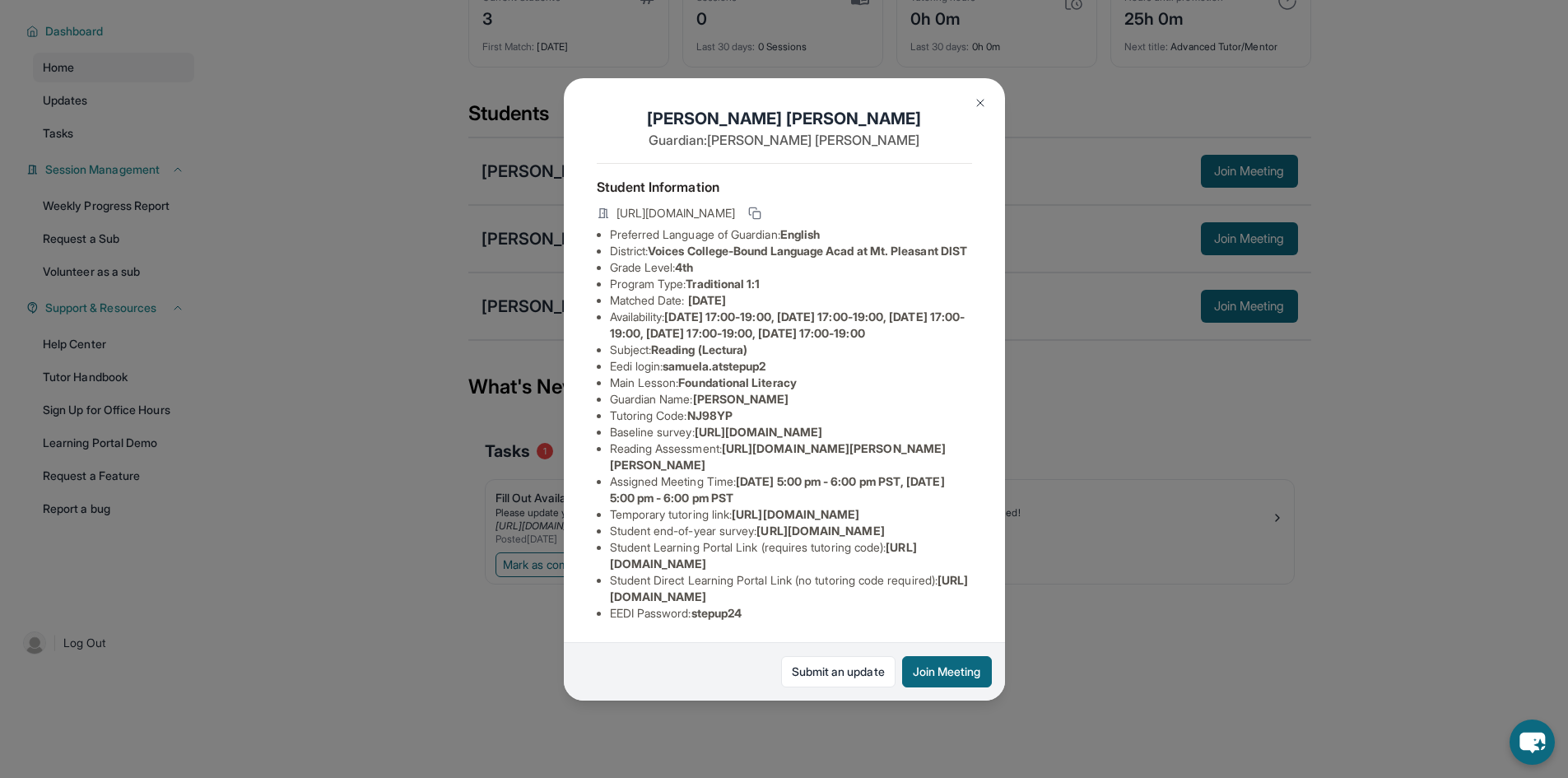
scroll to position [118, 0]
click at [299, 471] on div "Samuel Amaya Guardian: Maricela Llamas Student Information https://student-port…" at bounding box center [784, 389] width 1568 height 778
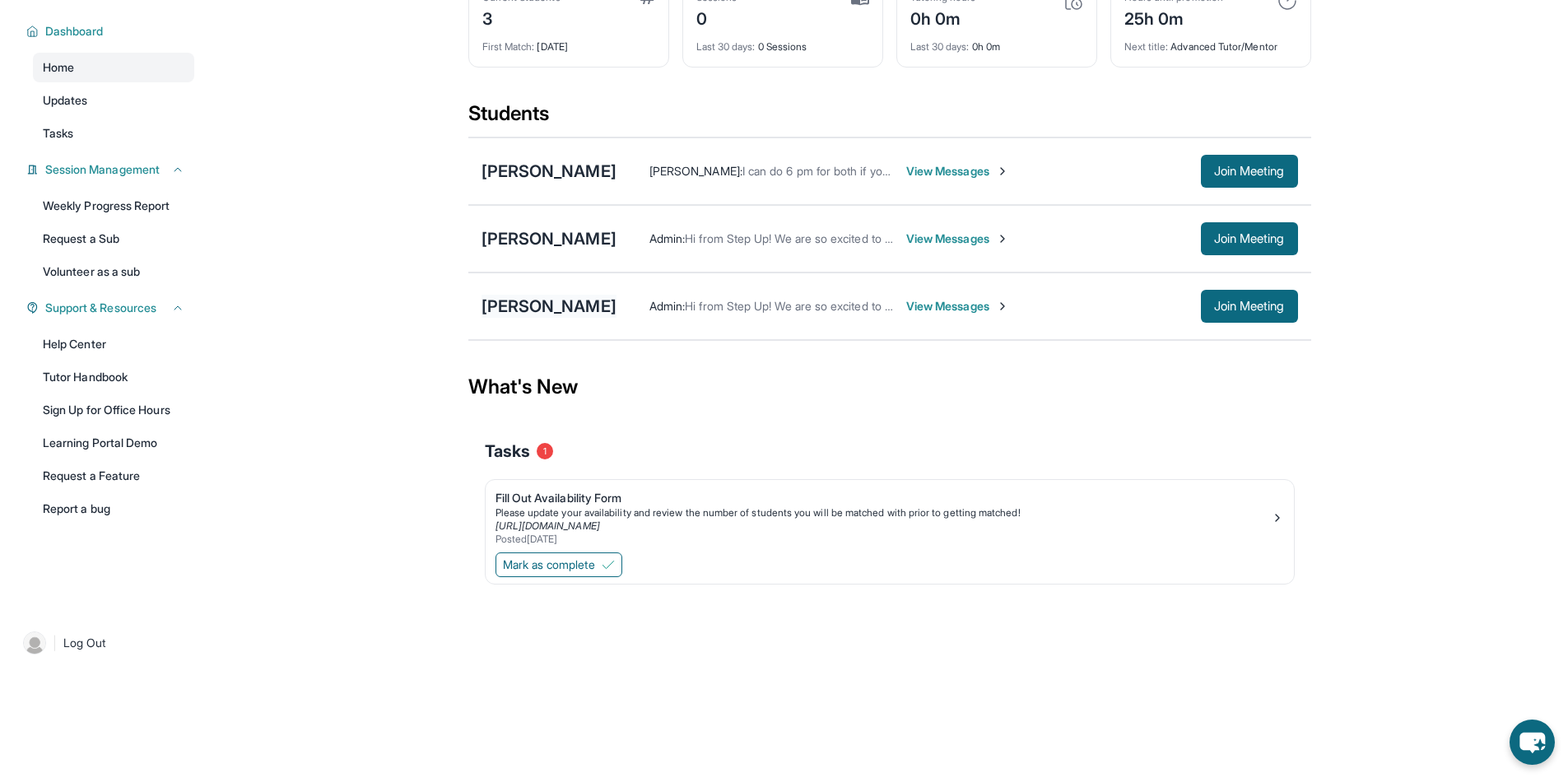
click at [536, 310] on div "[PERSON_NAME]" at bounding box center [549, 306] width 135 height 23
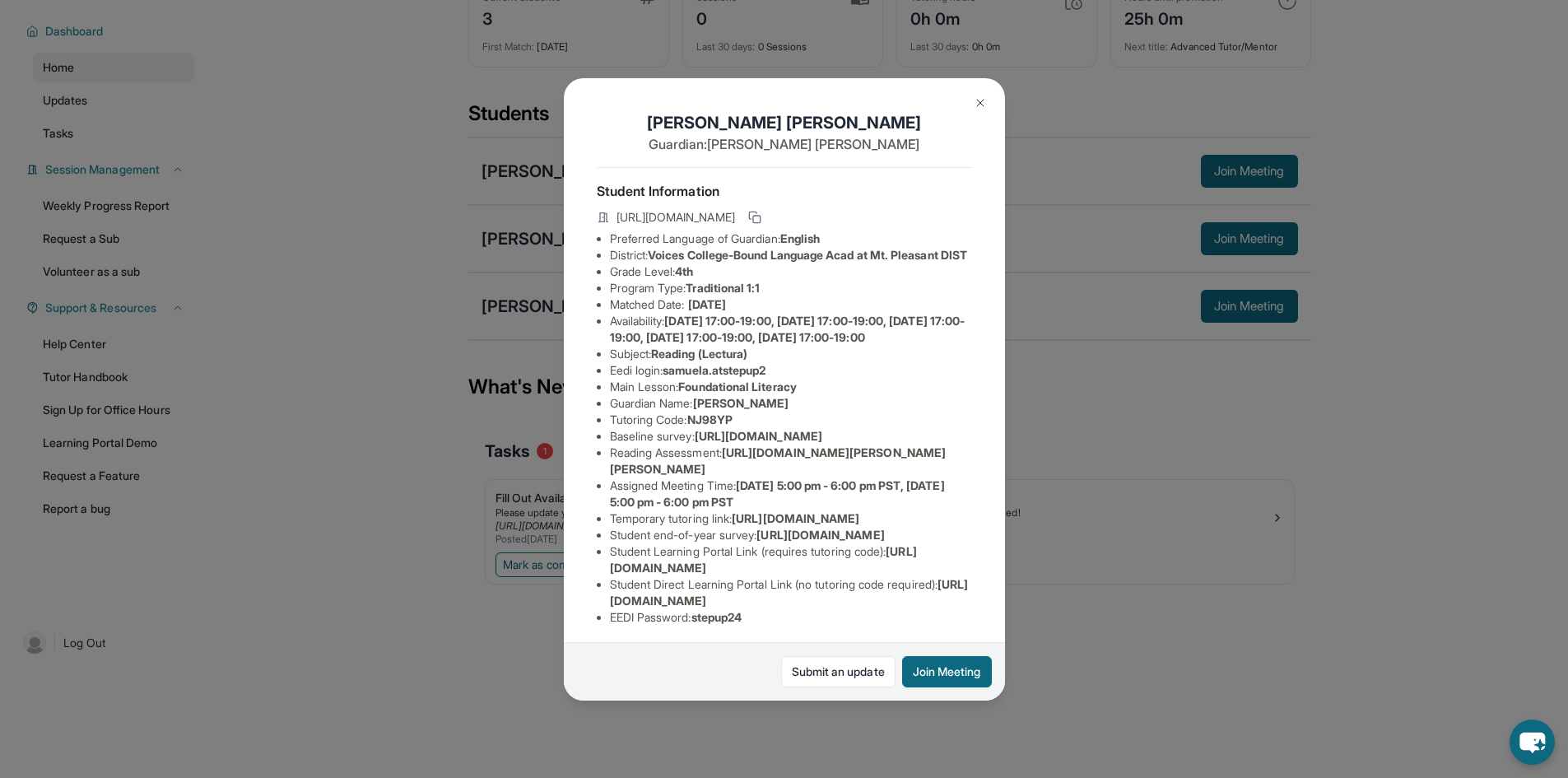
drag, startPoint x: 987, startPoint y: 89, endPoint x: 981, endPoint y: 95, distance: 8.5
click at [987, 90] on button at bounding box center [980, 103] width 33 height 33
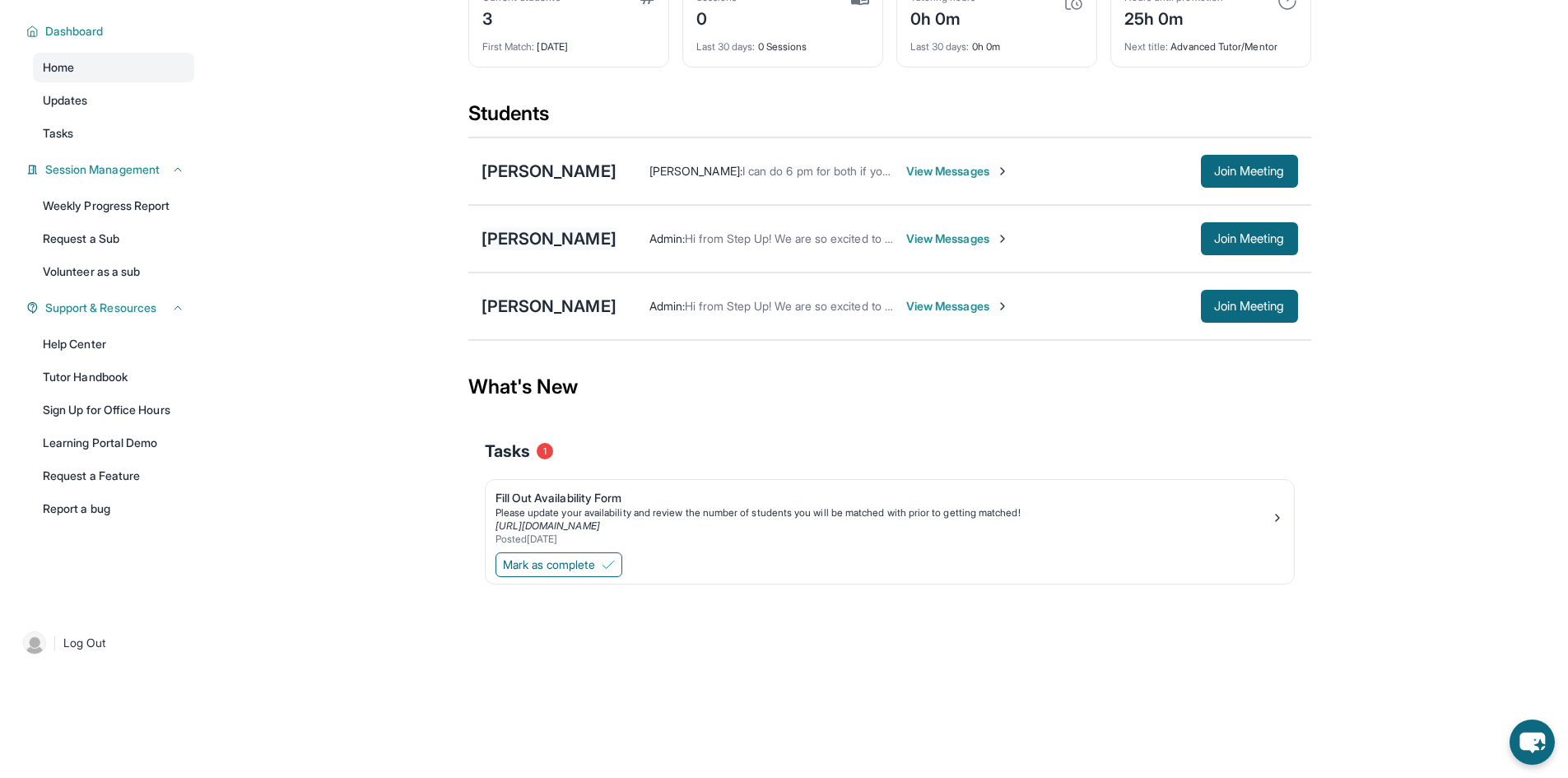
click at [552, 245] on div "[PERSON_NAME]" at bounding box center [549, 238] width 135 height 23
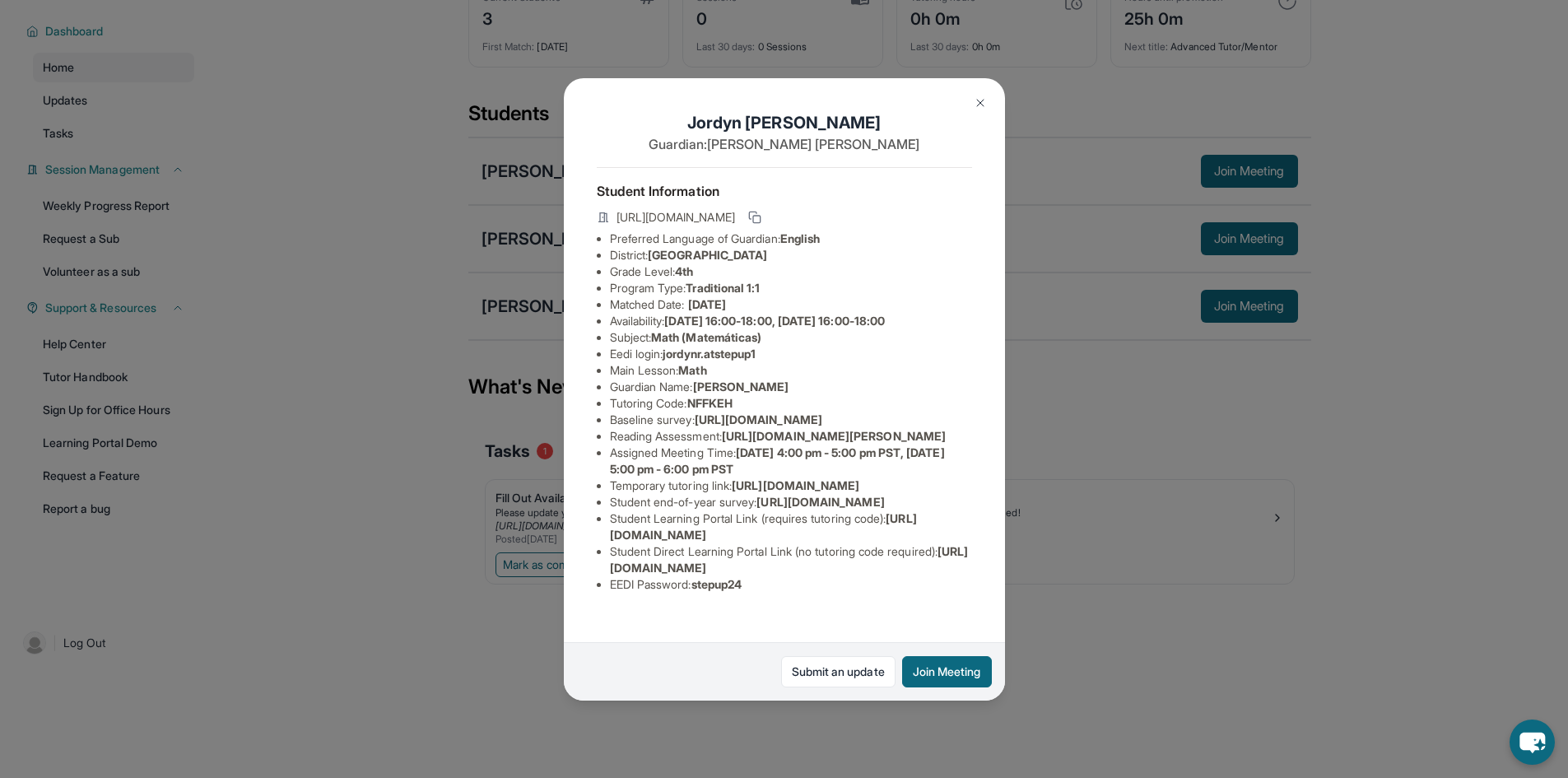
click at [978, 99] on img at bounding box center [980, 103] width 13 height 13
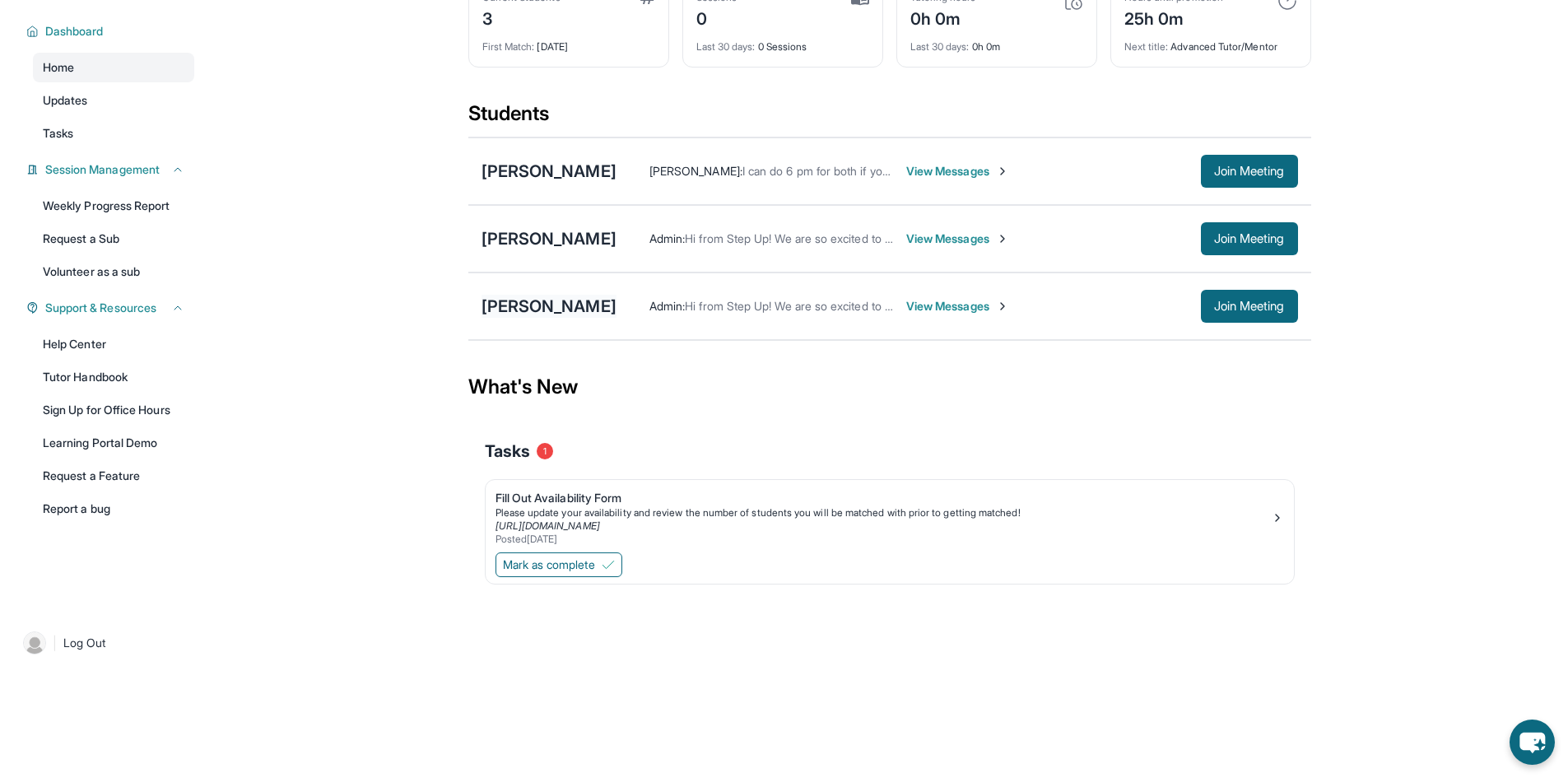
click at [557, 310] on div "[PERSON_NAME]" at bounding box center [549, 306] width 135 height 23
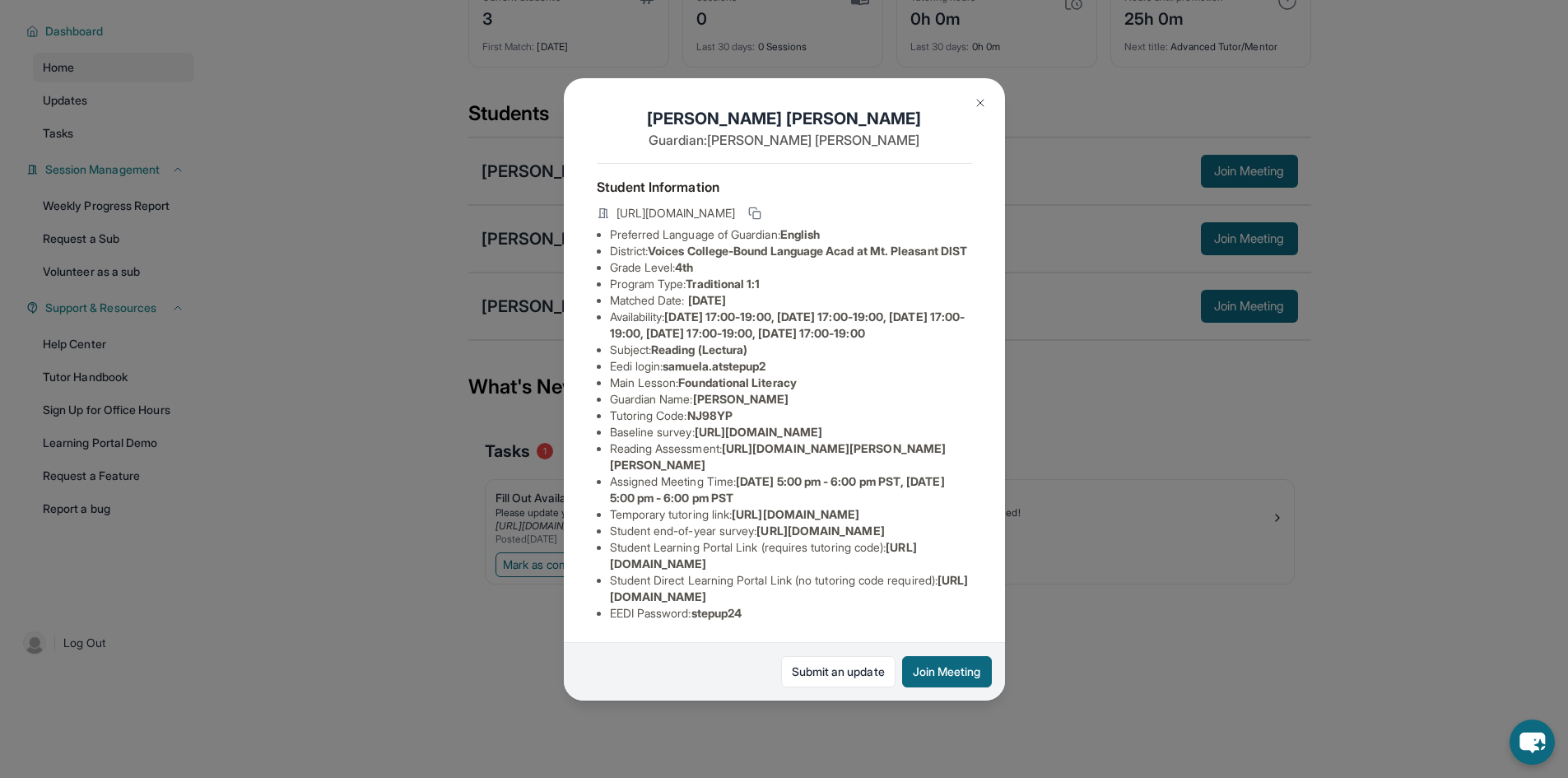
scroll to position [165, 0]
